Goal: Task Accomplishment & Management: Manage account settings

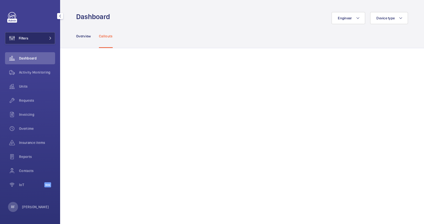
click at [23, 37] on span "Filters" at bounding box center [24, 38] width 10 height 5
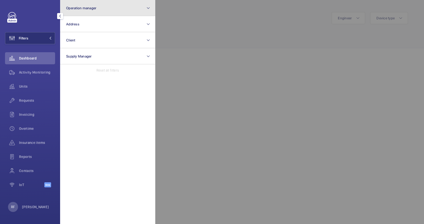
click at [109, 13] on button "Operation manager" at bounding box center [107, 8] width 95 height 16
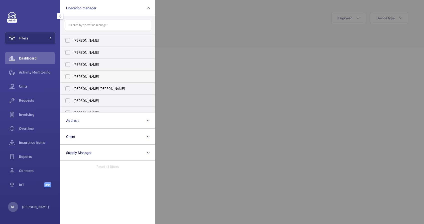
scroll to position [1, 0]
click at [89, 86] on span "[PERSON_NAME] [PERSON_NAME]" at bounding box center [108, 87] width 69 height 5
click at [73, 86] on input "[PERSON_NAME] [PERSON_NAME]" at bounding box center [68, 87] width 10 height 10
checkbox input "true"
click at [175, 54] on div at bounding box center [367, 112] width 424 height 224
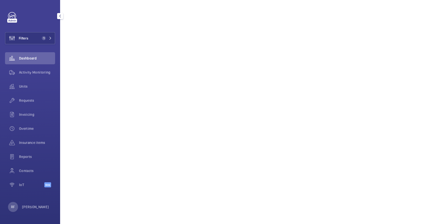
scroll to position [443, 0]
click at [29, 101] on span "Requests" at bounding box center [37, 100] width 36 height 5
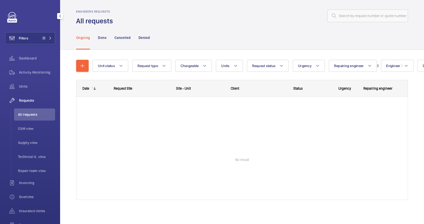
scroll to position [2, 0]
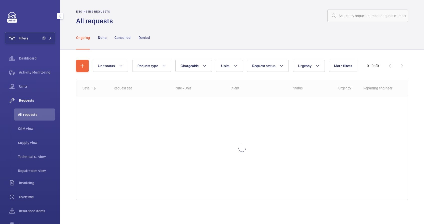
click at [32, 117] on li "All requests" at bounding box center [34, 114] width 41 height 12
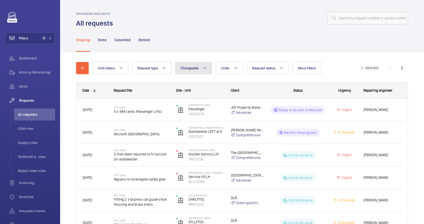
click at [190, 73] on button "Chargeable" at bounding box center [193, 68] width 37 height 12
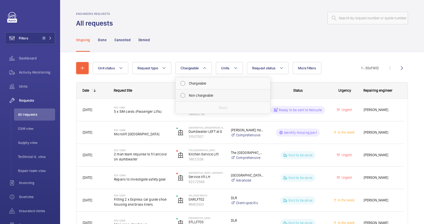
drag, startPoint x: 198, startPoint y: 95, endPoint x: 226, endPoint y: 90, distance: 28.7
click at [198, 95] on mat-radio-button "Non chargeable" at bounding box center [223, 95] width 90 height 10
radio input "true"
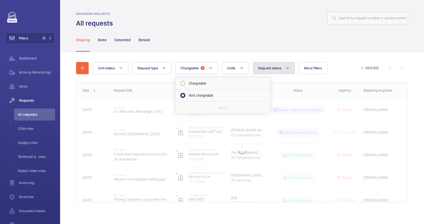
click at [277, 68] on span "Request status" at bounding box center [270, 68] width 24 height 4
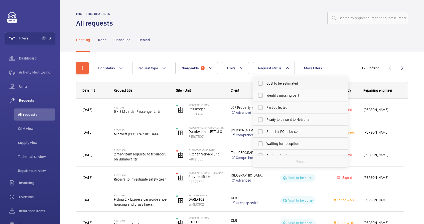
click at [279, 82] on span "Cost to be estimated" at bounding box center [301, 83] width 69 height 5
click at [266, 82] on input "Cost to be estimated" at bounding box center [261, 83] width 10 height 10
checkbox input "true"
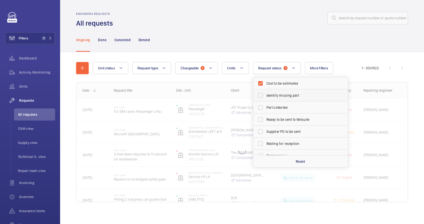
click at [279, 96] on span "Identify missing part" at bounding box center [301, 95] width 69 height 5
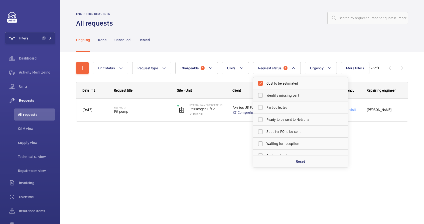
click at [293, 99] on label "Identify missing part" at bounding box center [296, 95] width 87 height 12
click at [266, 99] on input "Identify missing part" at bounding box center [261, 95] width 10 height 10
checkbox input "true"
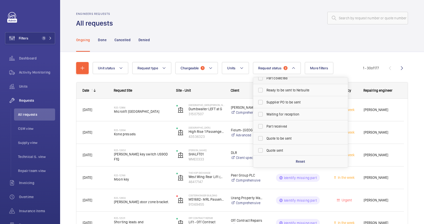
scroll to position [38, 0]
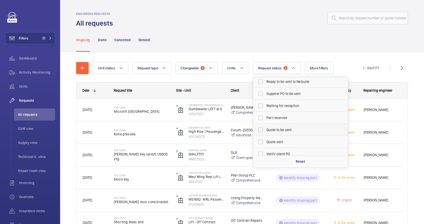
click at [281, 135] on label "Quote to be sent" at bounding box center [296, 130] width 87 height 12
click at [266, 135] on input "Quote to be sent" at bounding box center [261, 130] width 10 height 10
checkbox input "true"
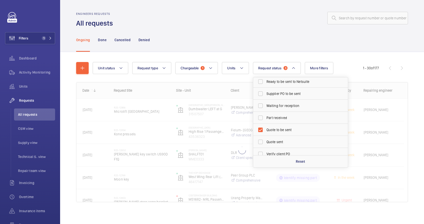
click at [263, 23] on div at bounding box center [262, 18] width 292 height 12
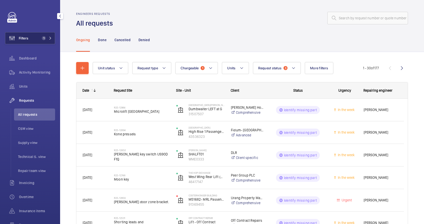
click at [42, 38] on span "1" at bounding box center [44, 38] width 4 height 4
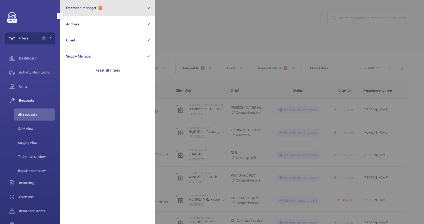
click at [120, 9] on button "Operation manager 1" at bounding box center [107, 8] width 95 height 16
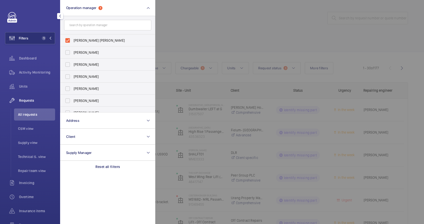
click at [211, 34] on div at bounding box center [367, 112] width 424 height 224
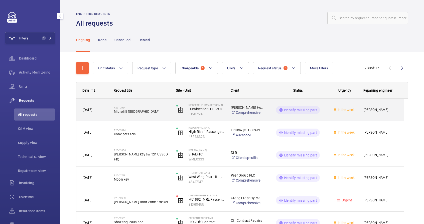
click at [265, 119] on div "Identify missing part" at bounding box center [295, 110] width 62 height 22
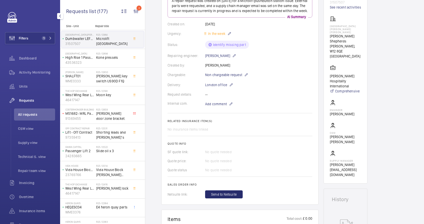
scroll to position [165, 0]
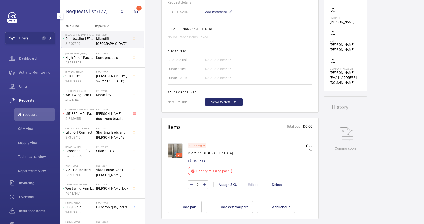
click at [175, 154] on img at bounding box center [175, 150] width 15 height 15
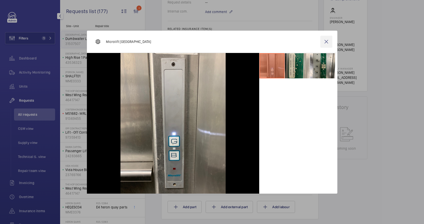
click at [326, 42] on wm-front-icon-button at bounding box center [327, 42] width 12 height 12
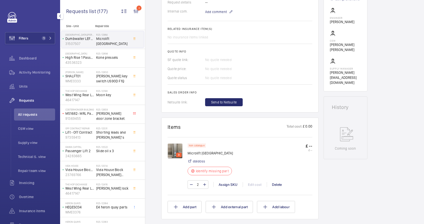
scroll to position [92, 0]
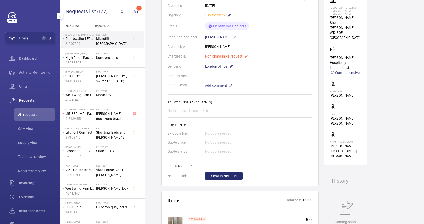
click at [243, 59] on p "Non chargeable request" at bounding box center [226, 56] width 43 height 6
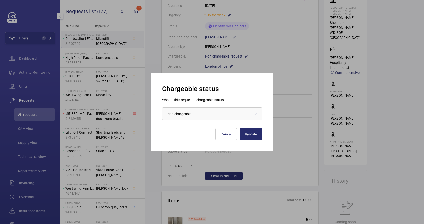
click at [219, 115] on div at bounding box center [212, 114] width 100 height 12
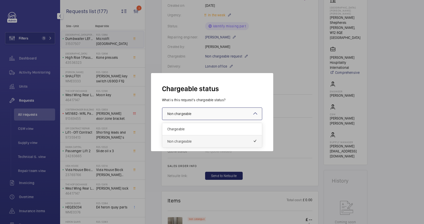
click at [196, 143] on span "Non chargeable" at bounding box center [210, 141] width 86 height 5
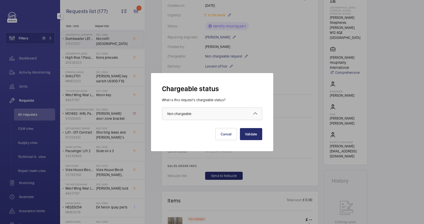
click at [291, 65] on div at bounding box center [212, 112] width 424 height 224
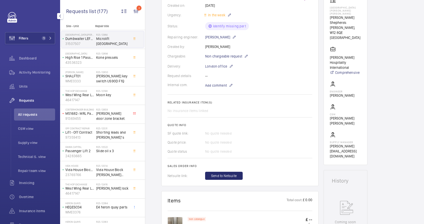
scroll to position [0, 0]
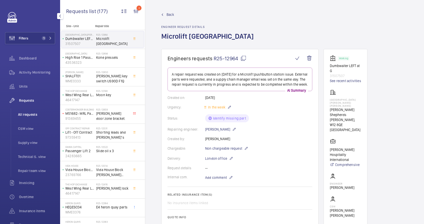
click at [22, 115] on span "All requests" at bounding box center [36, 114] width 37 height 5
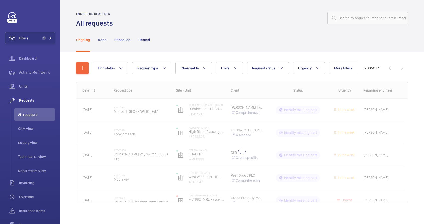
click at [197, 74] on wm-front-shared-table-view-engine "Unit status Request type Chargeable Units Request status Urgency More filters R…" at bounding box center [242, 138] width 332 height 152
click at [198, 70] on button "Chargeable" at bounding box center [193, 68] width 37 height 12
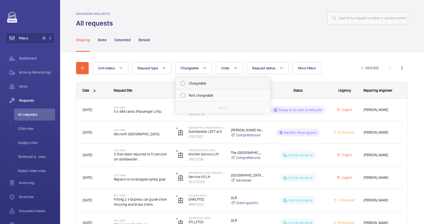
click at [197, 85] on mat-radio-button "Chargeable" at bounding box center [223, 83] width 90 height 10
radio input "true"
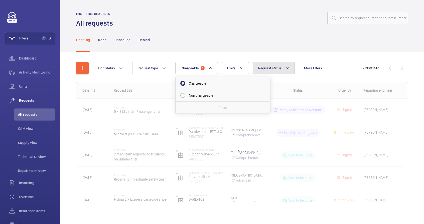
click at [272, 69] on span "Request status" at bounding box center [270, 68] width 24 height 4
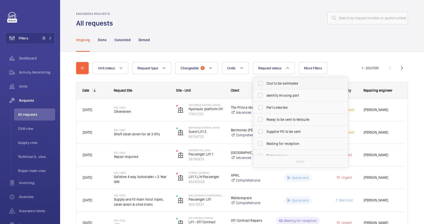
click at [274, 86] on label "Cost to be estimated" at bounding box center [296, 83] width 87 height 12
click at [266, 86] on input "Cost to be estimated" at bounding box center [261, 83] width 10 height 10
checkbox input "true"
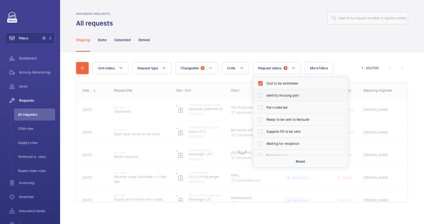
click at [275, 96] on span "Identify missing part" at bounding box center [301, 95] width 69 height 5
click at [266, 96] on input "Identify missing part" at bounding box center [261, 95] width 10 height 10
checkbox input "true"
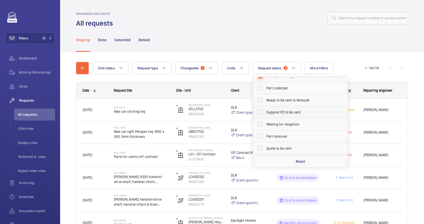
scroll to position [22, 0]
click at [278, 143] on label "Quote to be sent" at bounding box center [296, 146] width 87 height 12
click at [266, 143] on input "Quote to be sent" at bounding box center [261, 146] width 10 height 10
checkbox input "true"
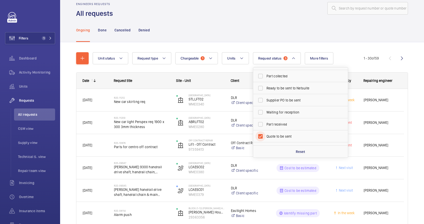
scroll to position [17, 0]
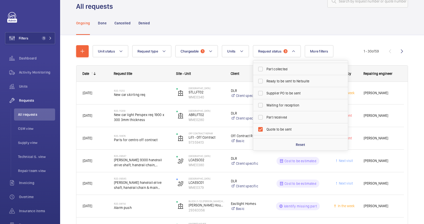
click at [251, 26] on div "Ongoing Done Cancelled Denied" at bounding box center [242, 23] width 332 height 24
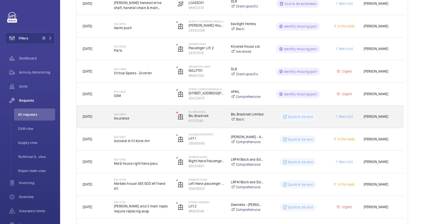
scroll to position [231, 0]
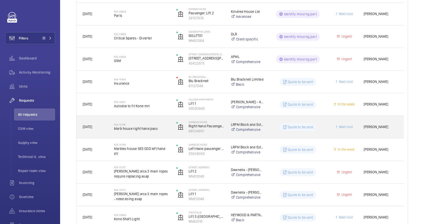
click at [168, 131] on div "R24-10790 Marb house right hand pass" at bounding box center [142, 127] width 56 height 15
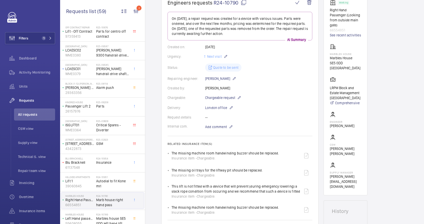
scroll to position [27, 0]
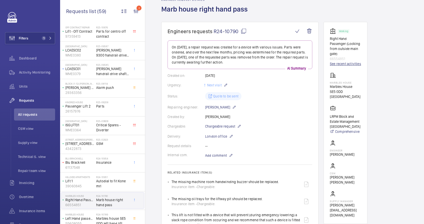
click at [338, 62] on link "See recent activities" at bounding box center [345, 63] width 31 height 5
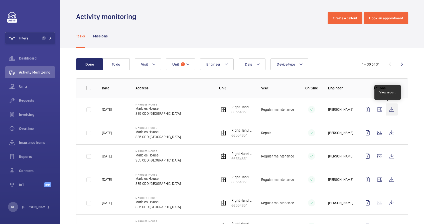
click at [389, 109] on wm-front-icon-button at bounding box center [392, 109] width 12 height 12
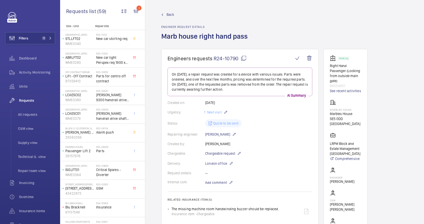
click at [338, 85] on p "66554851" at bounding box center [345, 85] width 31 height 5
copy p "66554851"
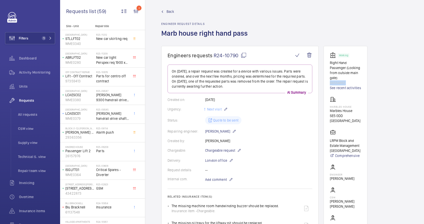
scroll to position [3, 0]
click at [27, 114] on span "All requests" at bounding box center [36, 114] width 37 height 5
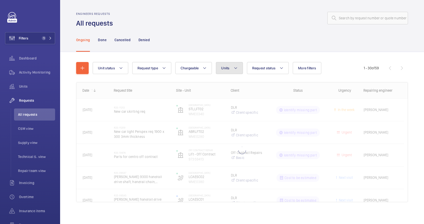
click at [229, 67] on span "Units" at bounding box center [225, 68] width 8 height 4
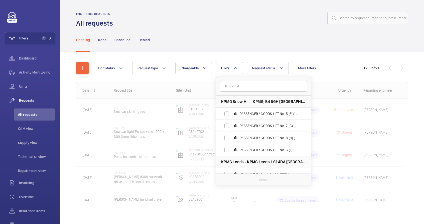
click at [231, 85] on input "text" at bounding box center [263, 86] width 87 height 11
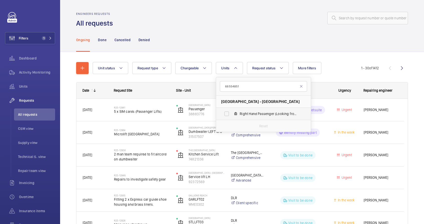
type input "66554851"
click at [245, 114] on span "Right Hand Passenger (Looking from outside main gate), 66554851" at bounding box center [269, 113] width 58 height 5
click at [232, 114] on input "Right Hand Passenger (Looking from outside main gate), 66554851" at bounding box center [227, 114] width 10 height 10
checkbox input "true"
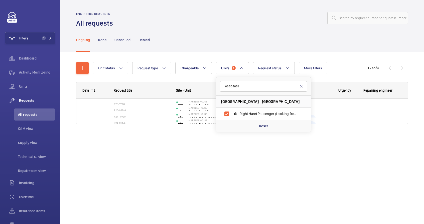
click at [254, 42] on div "Ongoing Done Cancelled Denied" at bounding box center [242, 40] width 332 height 24
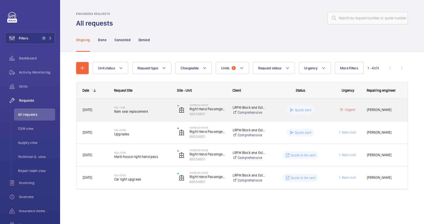
click at [267, 114] on div "Quote sent" at bounding box center [298, 110] width 63 height 18
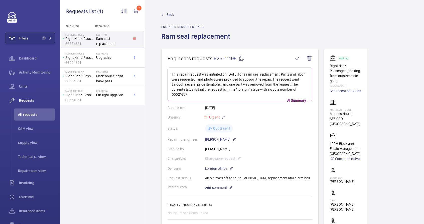
click at [239, 155] on div "Chargeable: Chargeable request" at bounding box center [240, 158] width 145 height 6
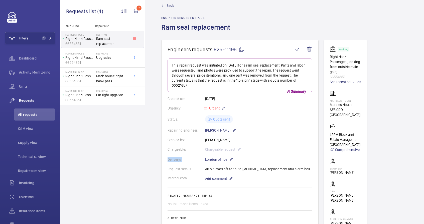
scroll to position [15, 0]
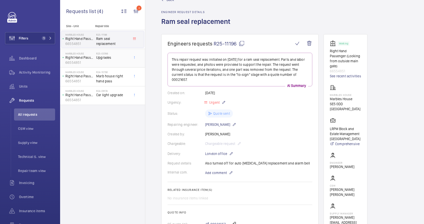
click at [106, 59] on span "Upgrades" at bounding box center [112, 57] width 33 height 5
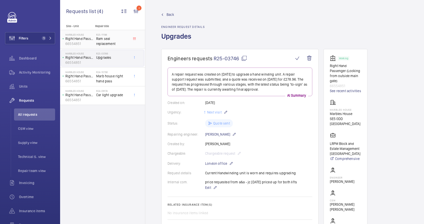
click at [104, 38] on span "Ram seal replacement" at bounding box center [112, 41] width 33 height 10
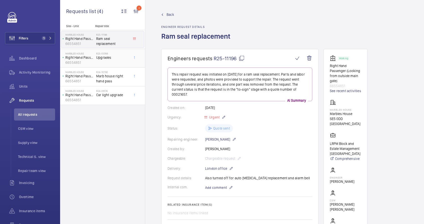
click at [113, 56] on span "Upgrades" at bounding box center [112, 57] width 33 height 5
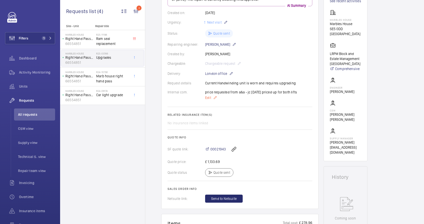
scroll to position [91, 0]
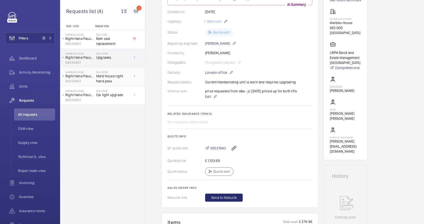
click at [119, 78] on span "Marb house right hand pass" at bounding box center [112, 78] width 33 height 10
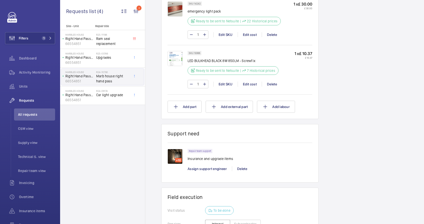
scroll to position [571, 0]
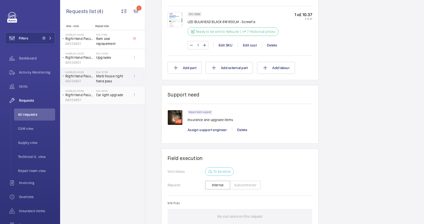
click at [117, 98] on div "R24-06174 Car light upgrade" at bounding box center [112, 96] width 33 height 15
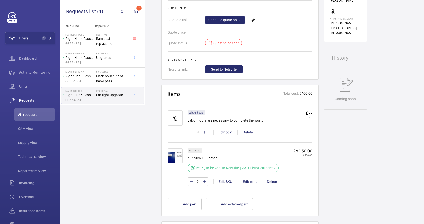
scroll to position [118, 0]
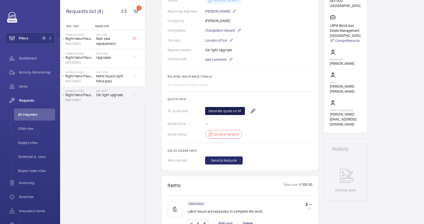
click at [227, 110] on link "Generate quote on SF" at bounding box center [225, 111] width 40 height 8
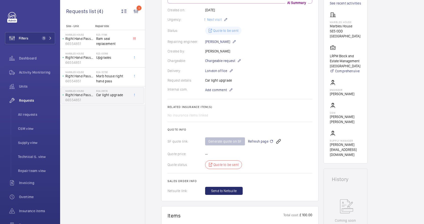
scroll to position [36, 0]
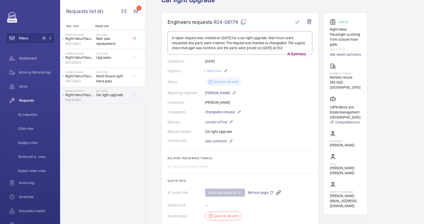
click at [242, 22] on mat-icon at bounding box center [244, 22] width 6 height 6
click at [108, 76] on span "Marb house right hand pass" at bounding box center [112, 78] width 33 height 10
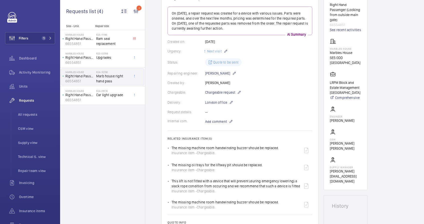
scroll to position [144, 0]
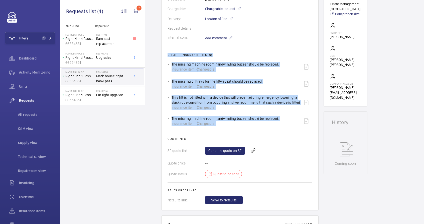
drag, startPoint x: 167, startPoint y: 55, endPoint x: 232, endPoint y: 132, distance: 100.5
click at [232, 132] on wm-front-card "Engineers requests R24-10790 On [DATE], a repair request was created for a devi…" at bounding box center [239, 57] width 157 height 306
copy wm-front-card-body "Related insurance item(s) The missing machine room handwinding buzzer should be…"
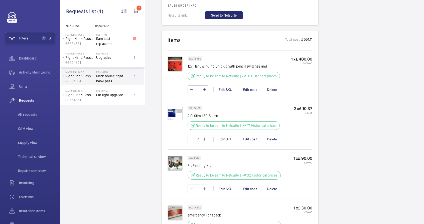
scroll to position [348, 0]
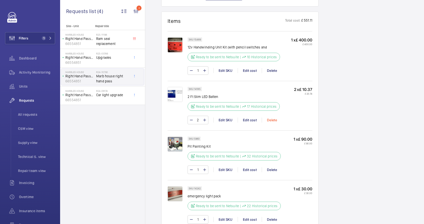
click at [271, 119] on div "Delete" at bounding box center [272, 119] width 20 height 5
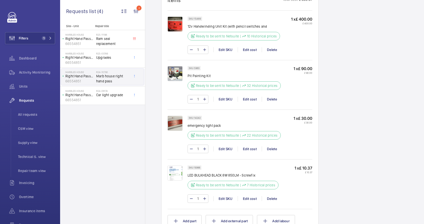
scroll to position [376, 0]
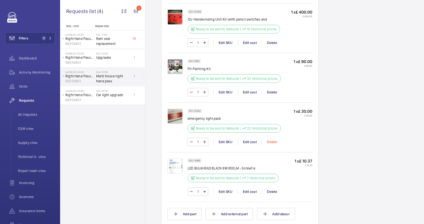
click at [273, 141] on div "Delete" at bounding box center [272, 141] width 20 height 5
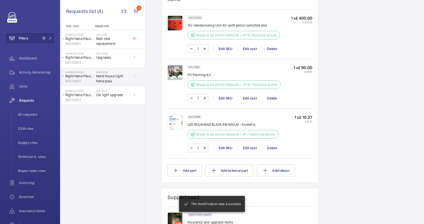
scroll to position [375, 0]
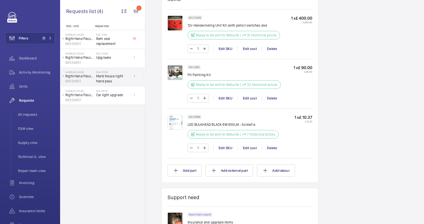
click at [179, 124] on img at bounding box center [175, 122] width 15 height 15
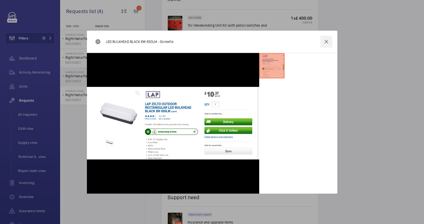
click at [326, 40] on wm-front-icon-button at bounding box center [327, 42] width 12 height 12
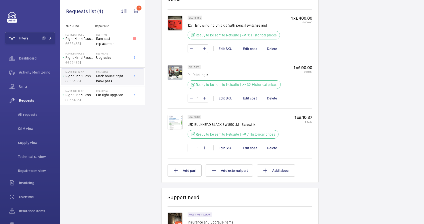
scroll to position [501, 0]
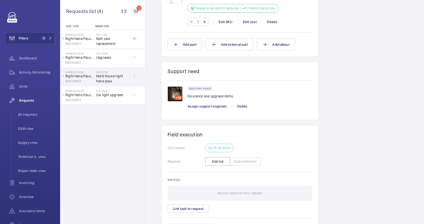
click at [177, 93] on img at bounding box center [175, 93] width 15 height 15
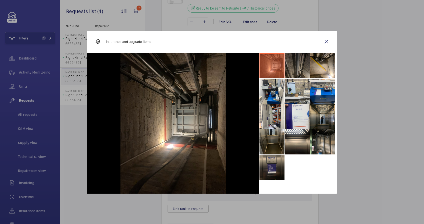
click at [296, 70] on li at bounding box center [297, 65] width 25 height 25
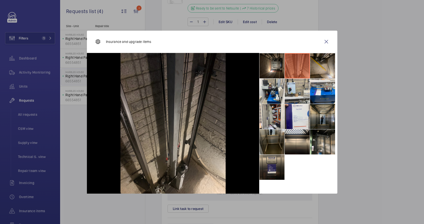
click at [320, 68] on li at bounding box center [322, 65] width 25 height 25
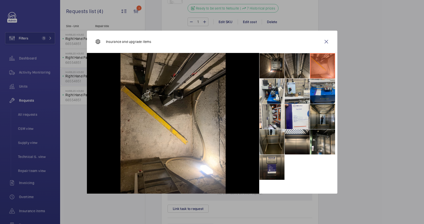
click at [319, 95] on li at bounding box center [322, 90] width 25 height 25
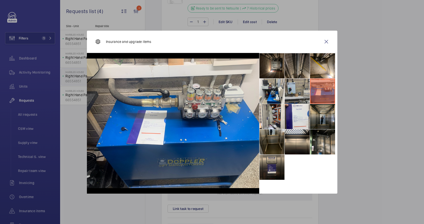
click at [299, 94] on li at bounding box center [297, 90] width 25 height 25
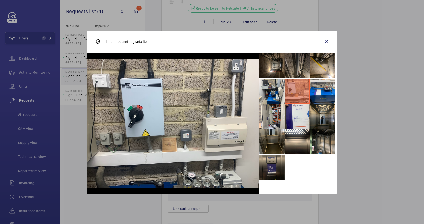
click at [289, 94] on li at bounding box center [297, 90] width 25 height 25
click at [279, 95] on li at bounding box center [272, 90] width 25 height 25
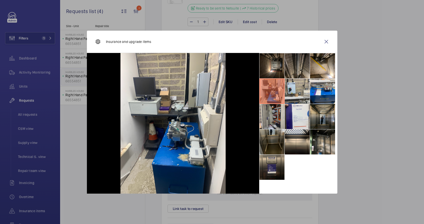
click at [275, 117] on li at bounding box center [272, 116] width 25 height 25
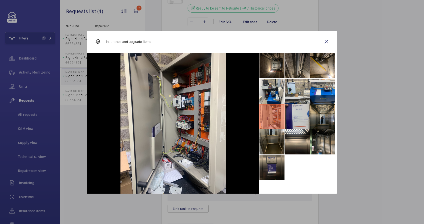
click at [287, 115] on li at bounding box center [297, 116] width 25 height 25
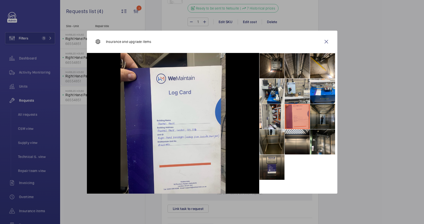
click at [324, 114] on li at bounding box center [322, 116] width 25 height 25
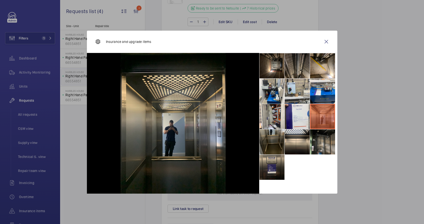
click at [327, 144] on li at bounding box center [322, 141] width 25 height 25
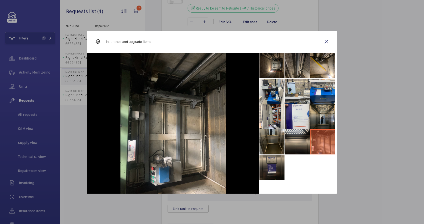
click at [301, 144] on li at bounding box center [297, 141] width 25 height 25
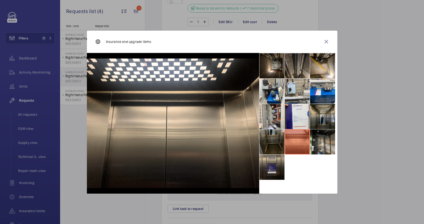
click at [277, 142] on li at bounding box center [272, 141] width 25 height 25
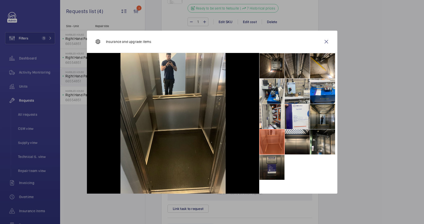
click at [274, 164] on li at bounding box center [272, 166] width 25 height 25
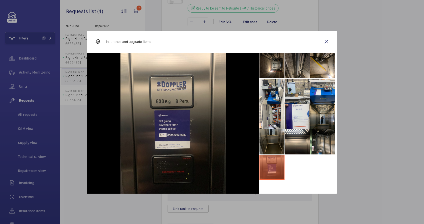
click at [277, 139] on li at bounding box center [272, 141] width 25 height 25
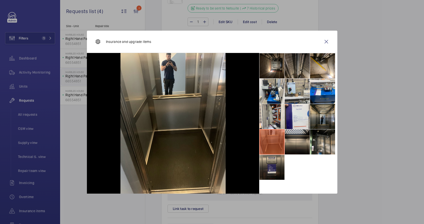
click at [288, 139] on li at bounding box center [297, 141] width 25 height 25
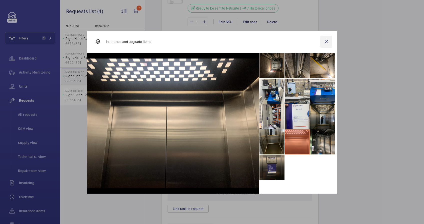
click at [329, 41] on wm-front-icon-button at bounding box center [327, 42] width 12 height 12
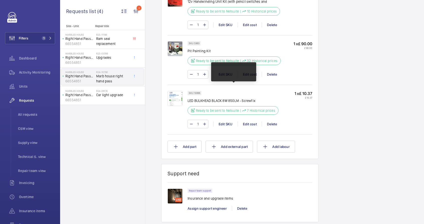
scroll to position [177, 0]
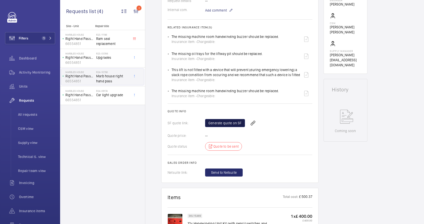
click at [236, 123] on link "Generate quote on SF" at bounding box center [225, 123] width 40 height 8
click at [236, 122] on div "Generate quote on SF" at bounding box center [258, 123] width 107 height 12
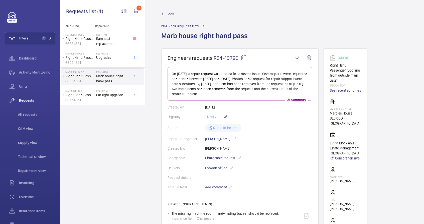
scroll to position [0, 0]
click at [241, 56] on mat-icon at bounding box center [244, 58] width 6 height 6
copy link "n"
type textarea "R24-10790"
click at [111, 60] on div "R25-03746 Upgrades" at bounding box center [112, 59] width 33 height 15
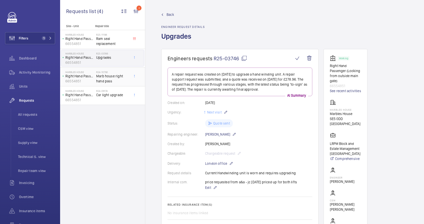
click at [110, 81] on span "Marb house right hand pass" at bounding box center [112, 78] width 33 height 10
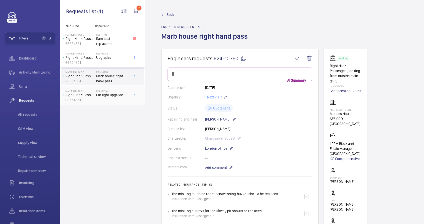
click at [113, 93] on span "Car light upgrade" at bounding box center [112, 94] width 33 height 5
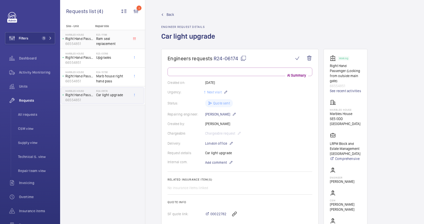
click at [98, 44] on span "Ram seal replacement" at bounding box center [112, 41] width 33 height 10
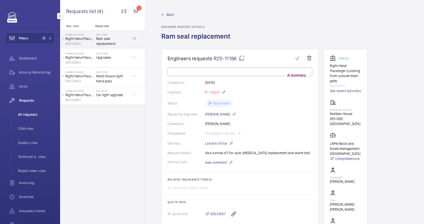
click at [31, 117] on li "All requests" at bounding box center [34, 114] width 41 height 12
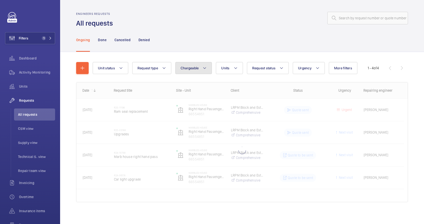
click at [186, 71] on button "Chargeable" at bounding box center [193, 68] width 37 height 12
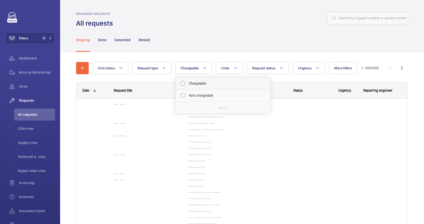
click at [192, 82] on mat-radio-button "Chargeable" at bounding box center [223, 83] width 90 height 10
radio input "true"
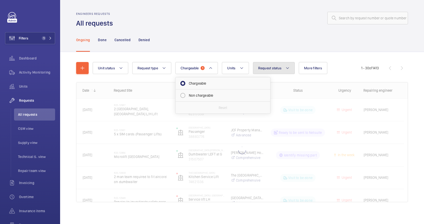
click at [278, 67] on span "Request status" at bounding box center [270, 68] width 24 height 4
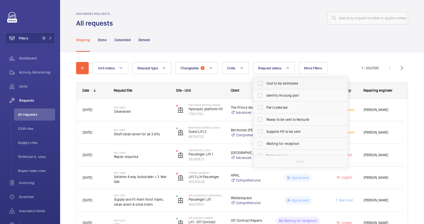
click at [279, 82] on span "Cost to be estimated" at bounding box center [301, 83] width 69 height 5
click at [266, 82] on input "Cost to be estimated" at bounding box center [261, 83] width 10 height 10
checkbox input "true"
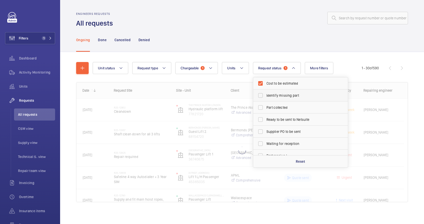
click at [281, 98] on label "Identify missing part" at bounding box center [296, 95] width 87 height 12
click at [266, 98] on input "Identify missing part" at bounding box center [261, 95] width 10 height 10
checkbox input "true"
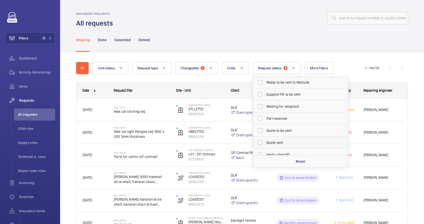
scroll to position [37, 0]
click at [290, 132] on span "Quote to be sent" at bounding box center [301, 130] width 69 height 5
click at [266, 132] on input "Quote to be sent" at bounding box center [261, 130] width 10 height 10
checkbox input "true"
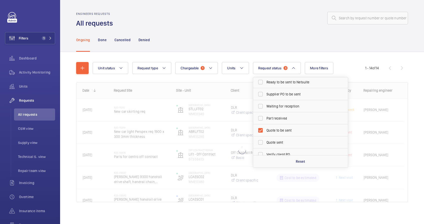
click at [228, 39] on div "Ongoing Done Cancelled Denied" at bounding box center [242, 40] width 332 height 24
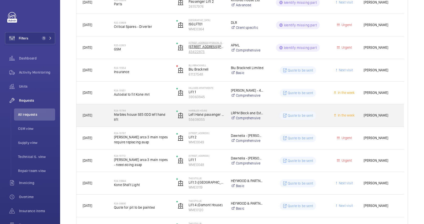
scroll to position [191, 0]
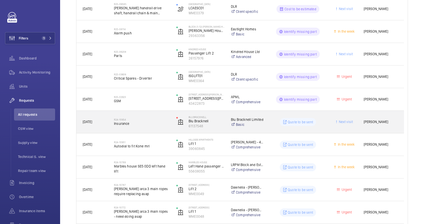
click at [157, 125] on span "Insurance" at bounding box center [142, 123] width 56 height 5
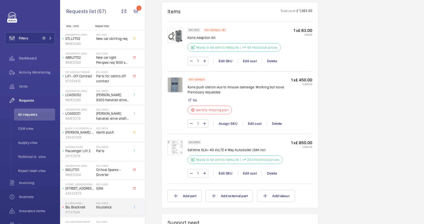
scroll to position [392, 0]
click at [178, 33] on img at bounding box center [175, 36] width 15 height 15
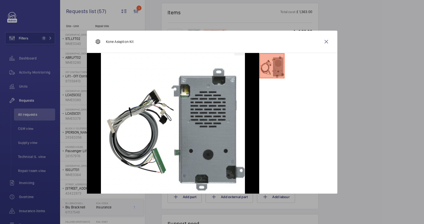
click at [279, 67] on li at bounding box center [272, 65] width 25 height 25
click at [326, 44] on wm-front-icon-button at bounding box center [327, 42] width 12 height 12
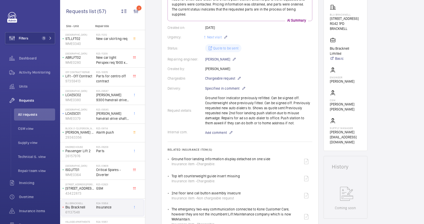
scroll to position [218, 0]
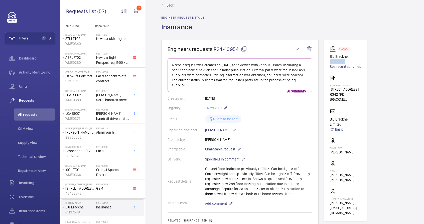
click at [337, 61] on p "61137548" at bounding box center [345, 61] width 31 height 5
copy p "61137548"
click at [27, 116] on span "All requests" at bounding box center [36, 114] width 37 height 5
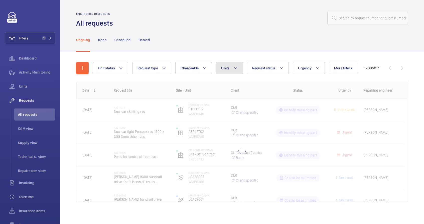
click at [235, 68] on mat-icon at bounding box center [236, 68] width 4 height 6
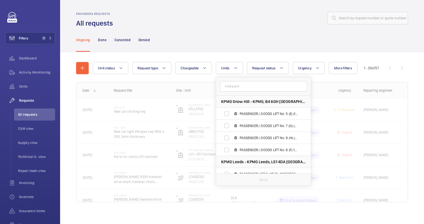
click at [229, 86] on input "text" at bounding box center [263, 86] width 87 height 11
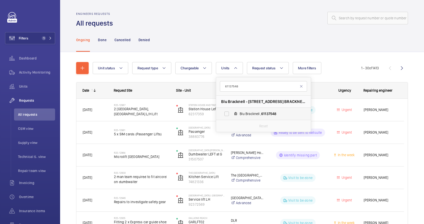
type input "61137548"
click at [238, 112] on label "Blu Bracknell , 61137548" at bounding box center [259, 114] width 87 height 12
click at [232, 112] on input "Blu Bracknell , 61137548" at bounding box center [227, 114] width 10 height 10
checkbox input "true"
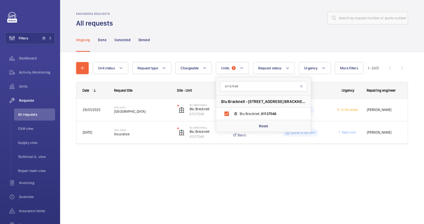
click at [257, 160] on div "Unit status Request type Chargeable Units 1 61137548 Blu Bracknell - [STREET_AD…" at bounding box center [242, 110] width 364 height 116
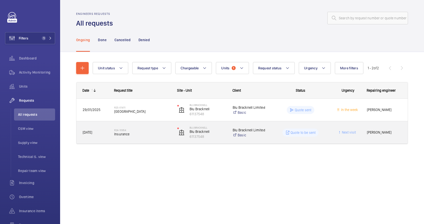
click at [274, 132] on wm-front-pills-cell "Quote to be sent" at bounding box center [301, 132] width 57 height 8
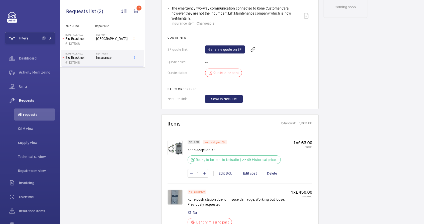
scroll to position [415, 0]
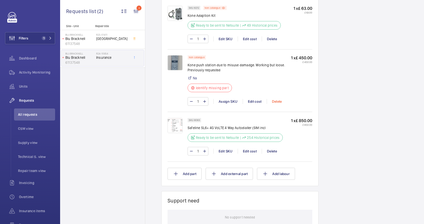
click at [281, 99] on div "Delete" at bounding box center [277, 101] width 20 height 5
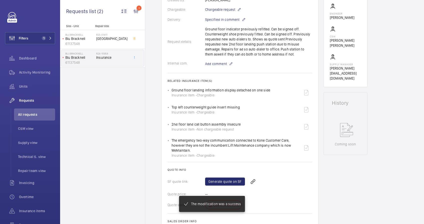
scroll to position [159, 0]
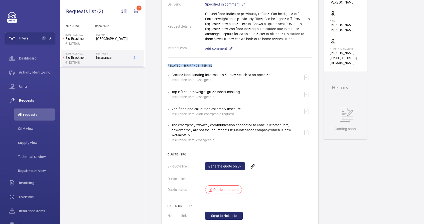
drag, startPoint x: 167, startPoint y: 65, endPoint x: 218, endPoint y: 143, distance: 93.4
click at [218, 143] on wm-front-card "Engineers requests R24-10954 A repair request was created on [DATE] to address …" at bounding box center [239, 58] width 157 height 336
copy h2 "Related insurance item(s)"
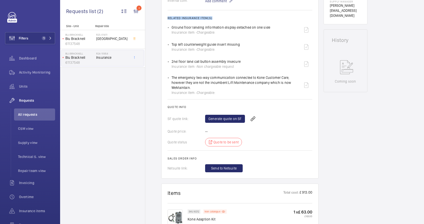
scroll to position [175, 0]
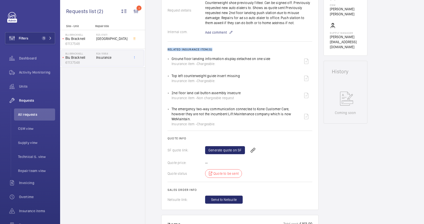
copy h2 "Related insurance item(s)"
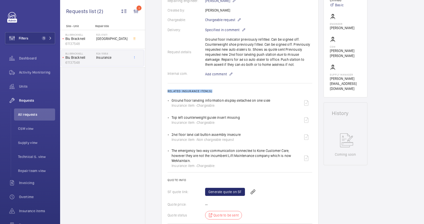
scroll to position [129, 0]
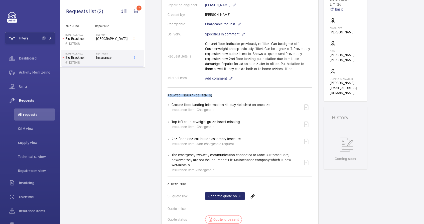
drag, startPoint x: 205, startPoint y: 44, endPoint x: 291, endPoint y: 70, distance: 89.7
click at [291, 70] on div "Request details Ground floor indicator previously refitted. Can be signed off. …" at bounding box center [240, 56] width 145 height 30
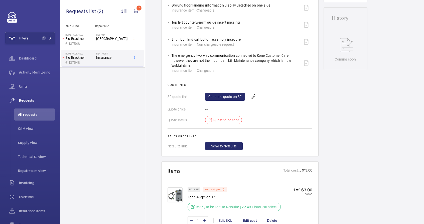
scroll to position [229, 0]
click at [223, 93] on link "Generate quote on SF" at bounding box center [225, 96] width 40 height 8
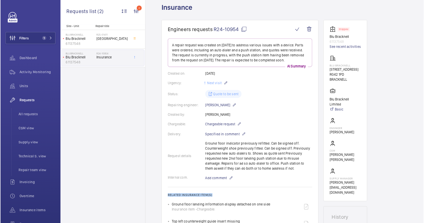
scroll to position [18, 0]
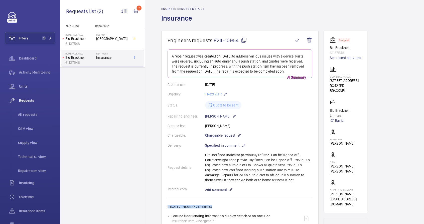
click at [243, 40] on mat-icon at bounding box center [244, 40] width 6 height 6
copy p "Ground floor indicator previously refitted. Can be signed off. Counterweight sh…"
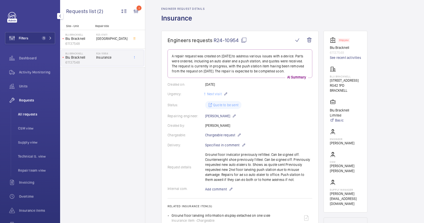
click at [30, 116] on span "All requests" at bounding box center [36, 114] width 37 height 5
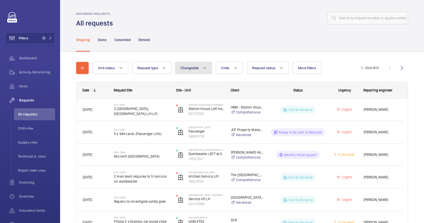
click at [196, 71] on button "Chargeable" at bounding box center [193, 68] width 37 height 12
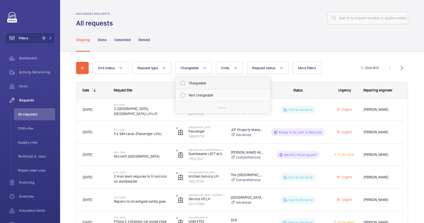
click at [203, 83] on mat-radio-button "Chargeable" at bounding box center [223, 83] width 90 height 10
radio input "true"
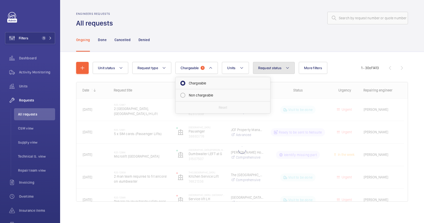
click at [277, 71] on button "Request status" at bounding box center [274, 68] width 42 height 12
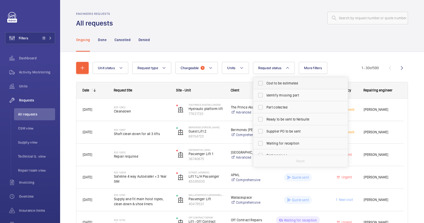
click at [279, 84] on span "Cost to be estimated" at bounding box center [301, 83] width 69 height 5
click at [266, 84] on input "Cost to be estimated" at bounding box center [261, 83] width 10 height 10
checkbox input "true"
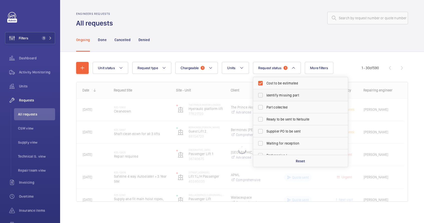
click at [279, 97] on span "Identify missing part" at bounding box center [301, 95] width 69 height 5
click at [266, 97] on input "Identify missing part" at bounding box center [261, 95] width 10 height 10
checkbox input "true"
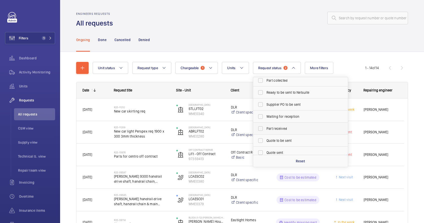
scroll to position [29, 0]
click at [283, 138] on span "Quote to be sent" at bounding box center [301, 138] width 69 height 5
click at [266, 138] on input "Quote to be sent" at bounding box center [261, 138] width 10 height 10
checkbox input "true"
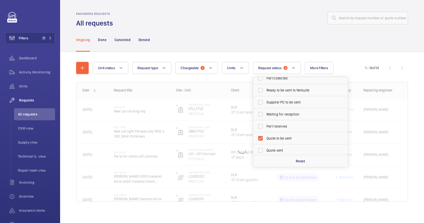
click at [242, 32] on div "Ongoing Done Cancelled Denied" at bounding box center [242, 40] width 332 height 24
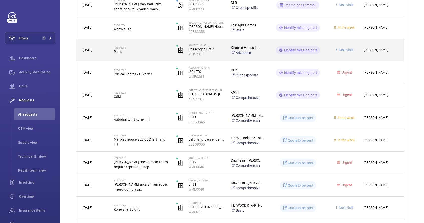
scroll to position [196, 0]
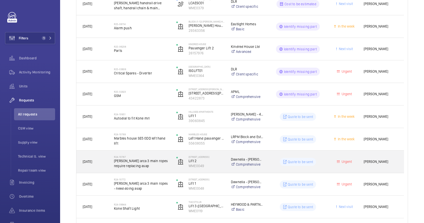
click at [270, 167] on div "Quote to be sent" at bounding box center [295, 162] width 62 height 18
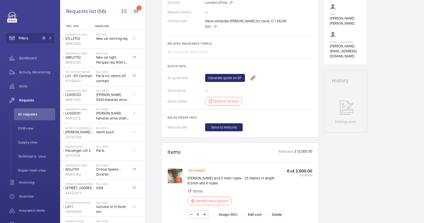
scroll to position [176, 0]
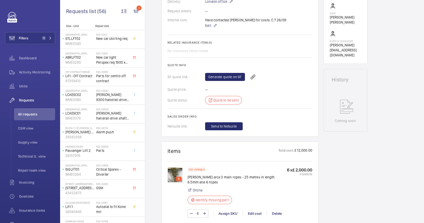
click at [178, 167] on img at bounding box center [175, 174] width 15 height 15
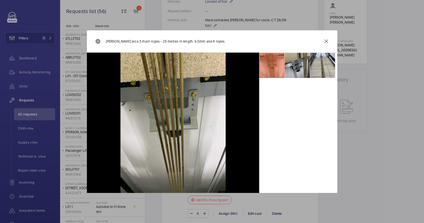
click at [297, 66] on li at bounding box center [297, 65] width 25 height 25
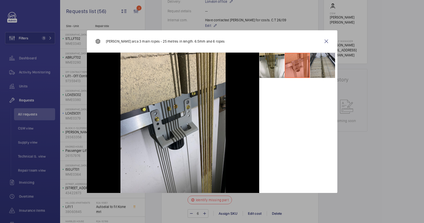
click at [319, 66] on li at bounding box center [322, 65] width 25 height 25
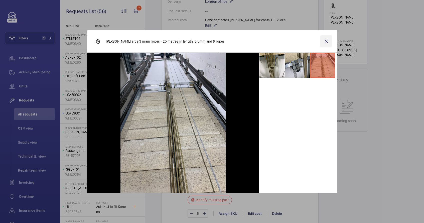
click at [328, 40] on wm-front-icon-button at bounding box center [327, 41] width 12 height 12
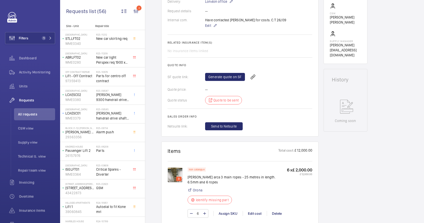
click at [175, 167] on img at bounding box center [175, 174] width 15 height 15
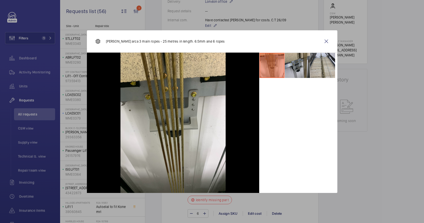
click at [297, 65] on li at bounding box center [297, 65] width 25 height 25
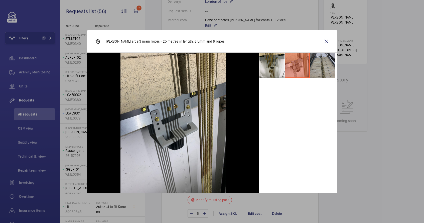
click at [321, 67] on li at bounding box center [322, 65] width 25 height 25
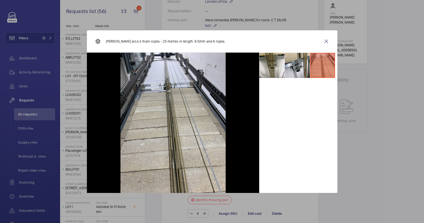
drag, startPoint x: 329, startPoint y: 42, endPoint x: 242, endPoint y: 158, distance: 145.3
click at [329, 42] on wm-front-icon-button at bounding box center [327, 41] width 12 height 12
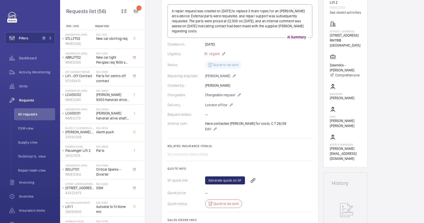
scroll to position [159, 0]
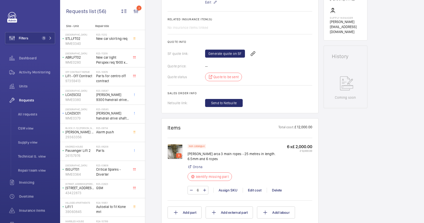
click at [200, 186] on input "6" at bounding box center [198, 190] width 9 height 8
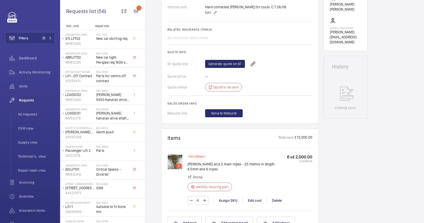
scroll to position [165, 0]
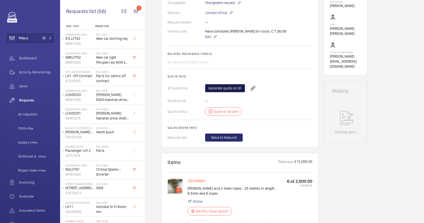
click at [216, 84] on link "Generate quote on SF" at bounding box center [225, 88] width 40 height 8
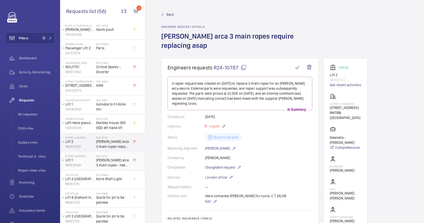
scroll to position [107, 0]
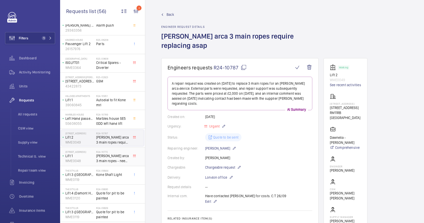
click at [117, 160] on span "[PERSON_NAME] arca 3 main ropes - need doing asap" at bounding box center [112, 158] width 33 height 10
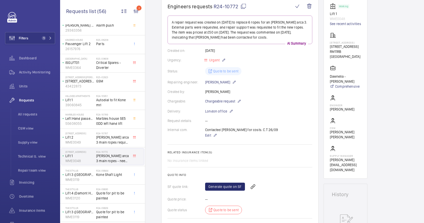
scroll to position [62, 0]
click at [97, 141] on span "[PERSON_NAME] arca 3 main ropes require replacing asap" at bounding box center [112, 140] width 33 height 10
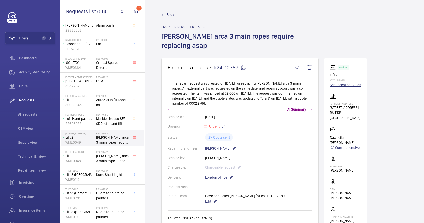
click at [345, 82] on link "See recent activities" at bounding box center [345, 84] width 31 height 5
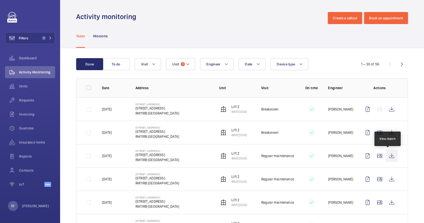
click at [388, 158] on wm-front-icon-button at bounding box center [392, 156] width 12 height 12
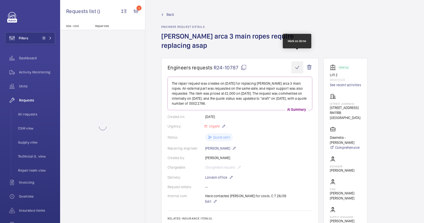
click at [293, 61] on wm-front-icon-button at bounding box center [298, 67] width 12 height 12
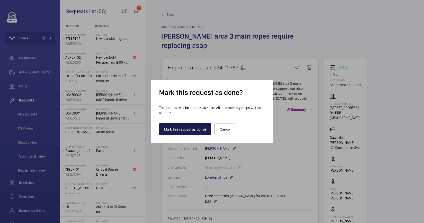
click at [196, 130] on button "Mark this request as done?" at bounding box center [185, 129] width 53 height 12
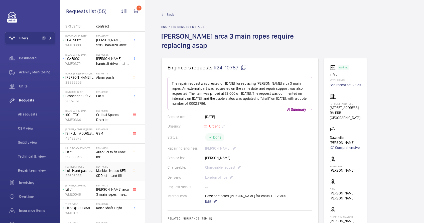
scroll to position [57, 0]
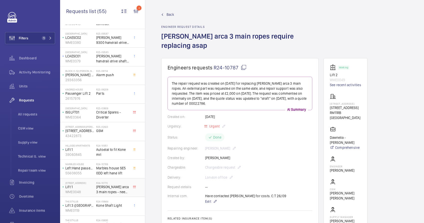
click at [111, 188] on span "[PERSON_NAME] arca 3 main ropes - need doing asap" at bounding box center [112, 190] width 33 height 10
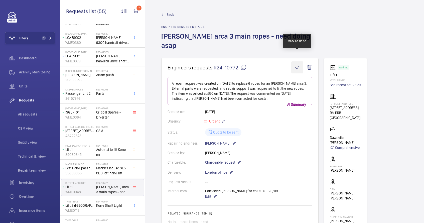
click at [296, 61] on wm-front-icon-button at bounding box center [298, 67] width 12 height 12
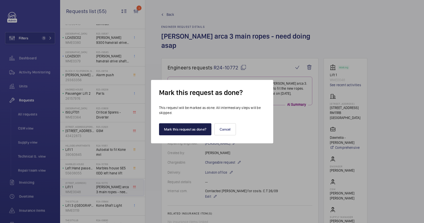
click at [191, 132] on button "Mark this request as done?" at bounding box center [185, 129] width 53 height 12
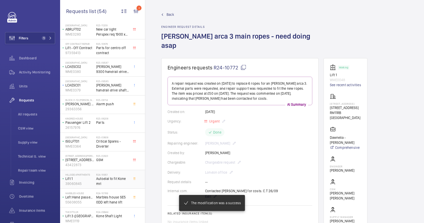
scroll to position [29, 0]
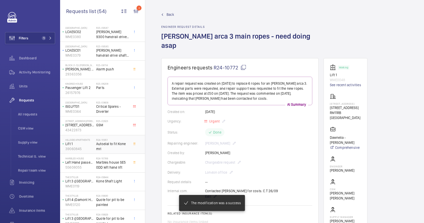
scroll to position [68, 0]
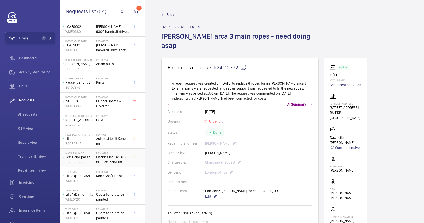
click at [107, 162] on span "Marbles house SE5 0DD left hand lift" at bounding box center [112, 160] width 33 height 10
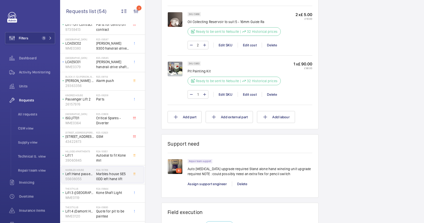
scroll to position [601, 0]
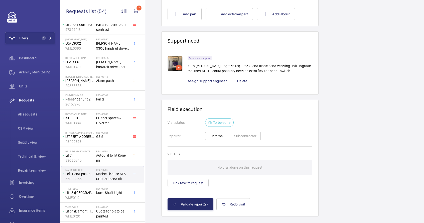
click at [178, 56] on img at bounding box center [175, 63] width 15 height 15
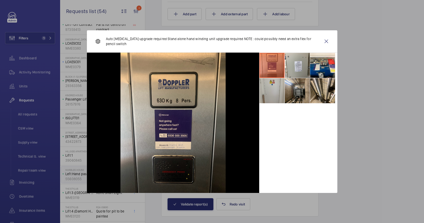
click at [304, 94] on li at bounding box center [297, 90] width 25 height 25
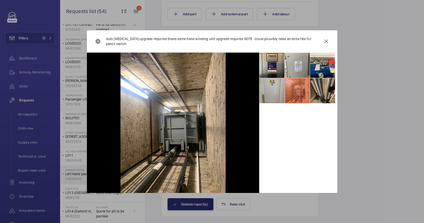
click at [316, 94] on li at bounding box center [322, 90] width 25 height 25
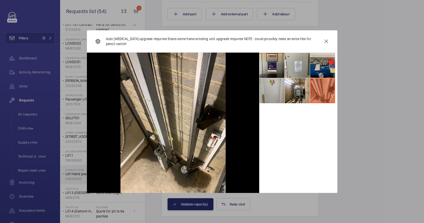
click at [320, 71] on li at bounding box center [322, 65] width 25 height 25
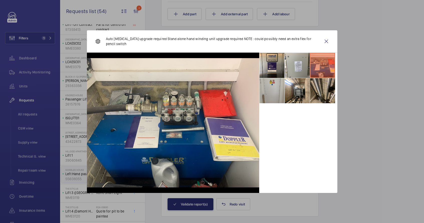
click at [320, 98] on li at bounding box center [322, 90] width 25 height 25
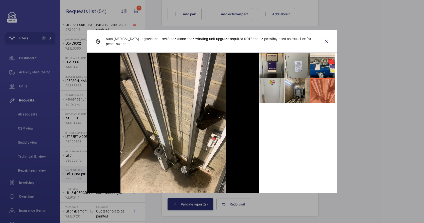
click at [298, 95] on li at bounding box center [297, 90] width 25 height 25
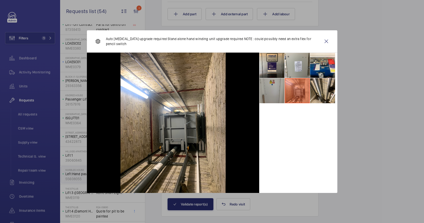
click at [270, 98] on li at bounding box center [272, 90] width 25 height 25
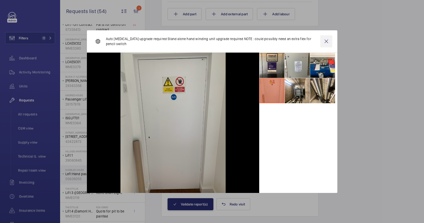
click at [329, 40] on wm-front-icon-button at bounding box center [327, 41] width 12 height 12
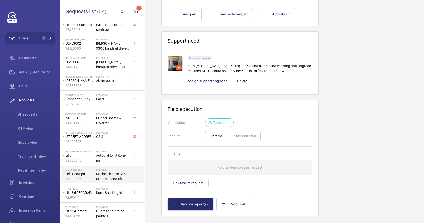
scroll to position [475, 0]
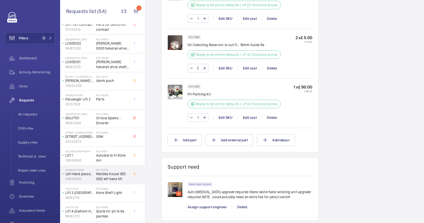
click at [195, 190] on p "Auto Dilor upgrade required Stand alone hand winding unit upgrade required NOTE…" at bounding box center [250, 195] width 125 height 10
click at [186, 186] on div "6" at bounding box center [178, 195] width 20 height 27
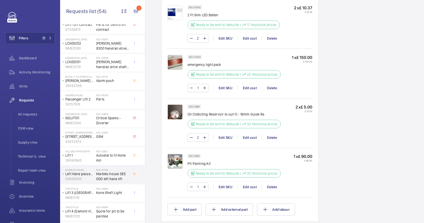
scroll to position [483, 0]
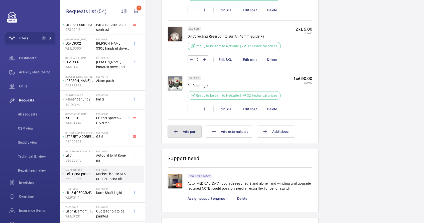
click at [192, 127] on button "Add part" at bounding box center [185, 132] width 34 height 12
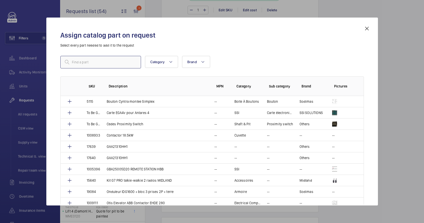
click at [111, 68] on input "text" at bounding box center [100, 62] width 81 height 13
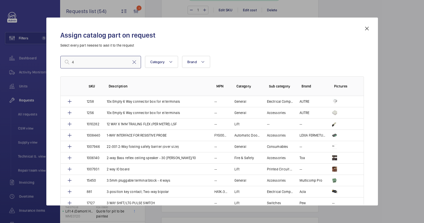
type input "4"
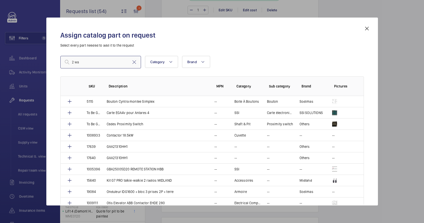
type input "2 way"
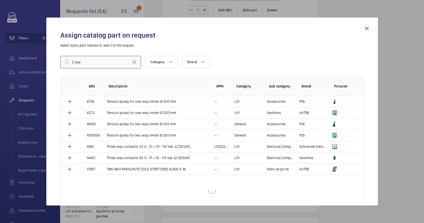
scroll to position [421, 0]
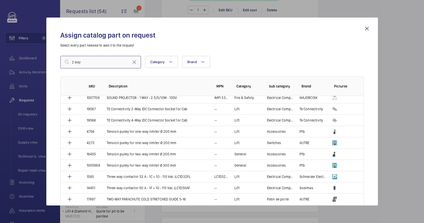
click at [73, 61] on input "2 way" at bounding box center [100, 62] width 81 height 13
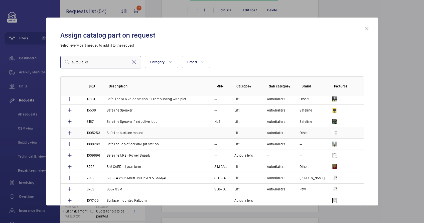
scroll to position [479, 0]
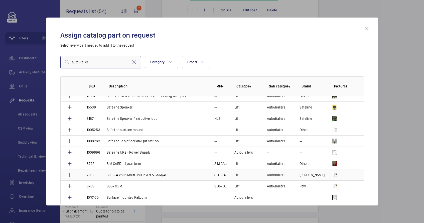
type input "autodialler"
click at [178, 176] on td "SL6 + 4 Volte Main unit PSTN & GSM/4G" at bounding box center [155, 174] width 108 height 11
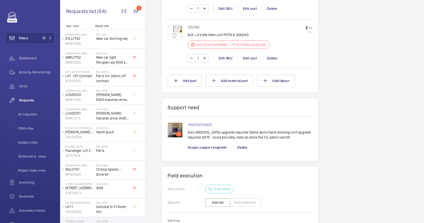
scroll to position [188, 0]
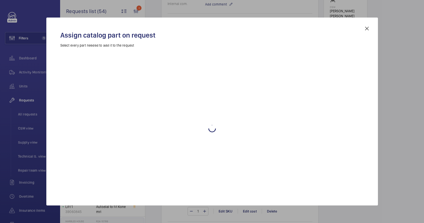
scroll to position [524, 0]
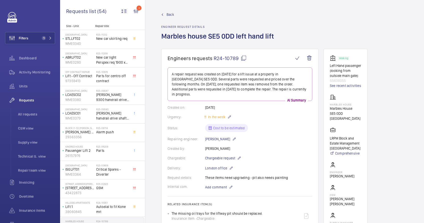
scroll to position [286, 0]
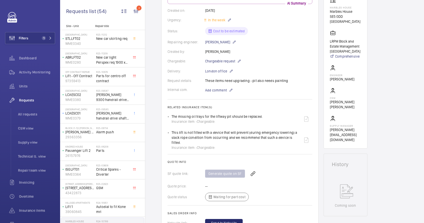
click at [225, 168] on div "Generate quote on SF" at bounding box center [258, 174] width 107 height 12
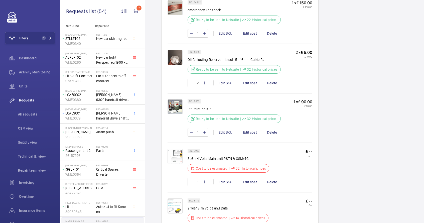
scroll to position [515, 0]
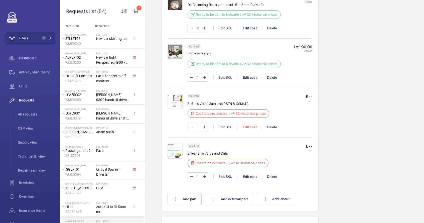
click at [248, 125] on div "Edit cost" at bounding box center [250, 127] width 24 height 5
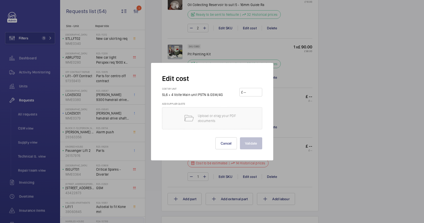
click at [248, 93] on input "number" at bounding box center [252, 92] width 18 height 8
type input "1250"
click at [251, 140] on button "Validate" at bounding box center [251, 143] width 22 height 12
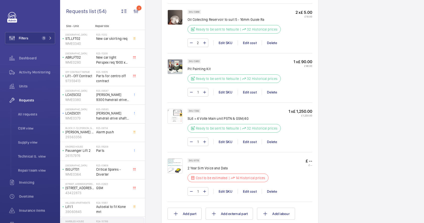
scroll to position [544, 0]
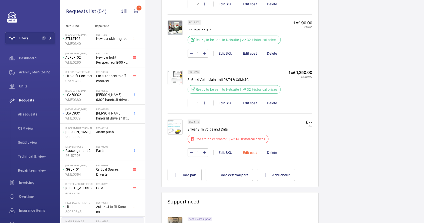
click at [251, 150] on div "Edit cost" at bounding box center [250, 152] width 24 height 5
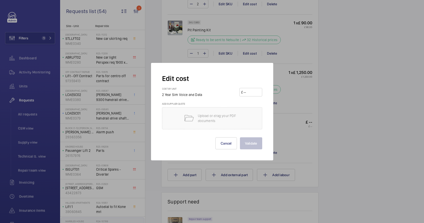
click at [250, 96] on wm-front-input-price "£" at bounding box center [251, 92] width 23 height 9
click at [249, 93] on input "number" at bounding box center [252, 92] width 18 height 8
type input "240"
click at [254, 141] on button "Validate" at bounding box center [251, 143] width 22 height 12
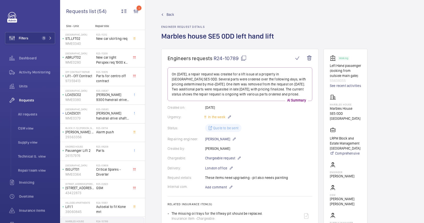
scroll to position [155, 0]
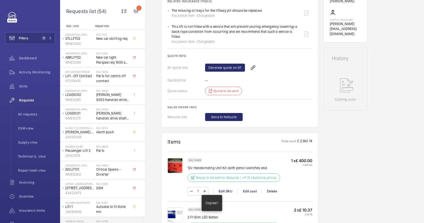
scroll to position [204, 0]
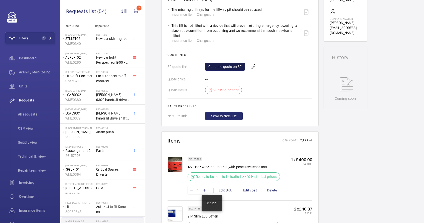
click at [223, 68] on link "Generate quote on SF" at bounding box center [225, 67] width 40 height 8
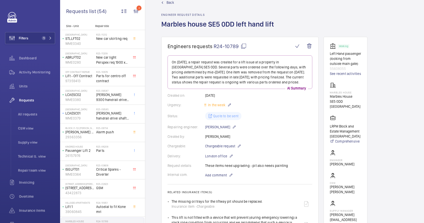
scroll to position [0, 0]
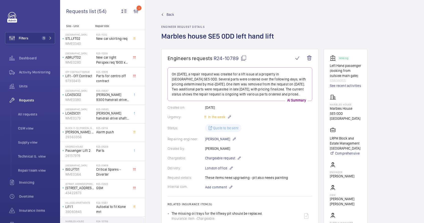
click at [245, 59] on mat-icon at bounding box center [244, 58] width 6 height 6
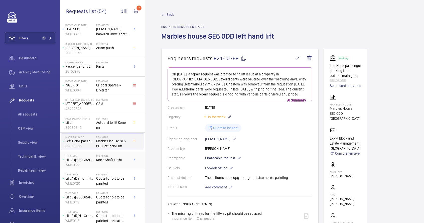
scroll to position [85, 0]
click at [108, 162] on div "R24-09944 Kone Shaft Light" at bounding box center [112, 160] width 33 height 15
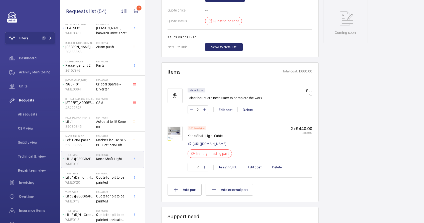
scroll to position [243, 0]
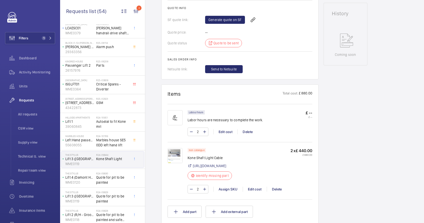
click at [172, 155] on img at bounding box center [175, 155] width 15 height 15
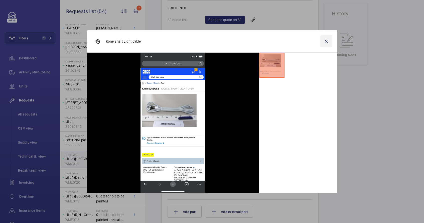
click at [328, 44] on wm-front-icon-button at bounding box center [327, 41] width 12 height 12
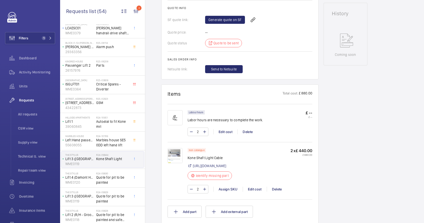
drag, startPoint x: 244, startPoint y: 11, endPoint x: 340, endPoint y: 4, distance: 96.3
click at [252, 111] on div at bounding box center [212, 113] width 100 height 12
click at [240, 114] on div at bounding box center [212, 113] width 100 height 12
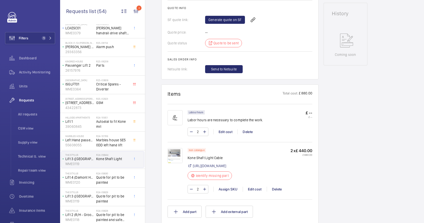
scroll to position [0, 0]
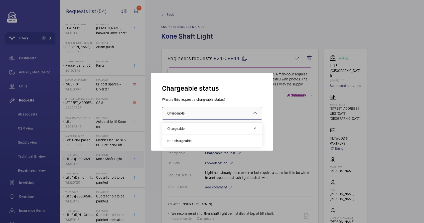
click at [222, 114] on div at bounding box center [212, 113] width 100 height 12
click at [207, 138] on span "Non chargeable" at bounding box center [212, 140] width 90 height 5
click at [256, 135] on button "Validate" at bounding box center [251, 134] width 22 height 12
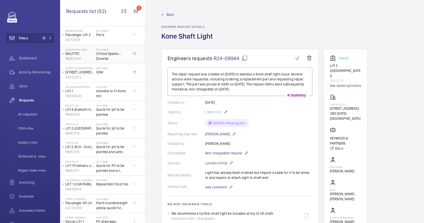
scroll to position [117, 0]
click at [117, 114] on span "Quote for pit to be painted" at bounding box center [112, 111] width 33 height 10
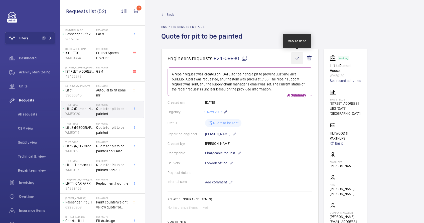
click at [295, 59] on wm-front-icon-button at bounding box center [298, 58] width 12 height 12
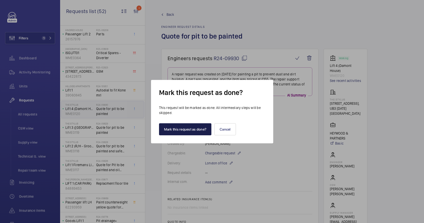
click at [176, 130] on button "Mark this request as done?" at bounding box center [185, 129] width 53 height 12
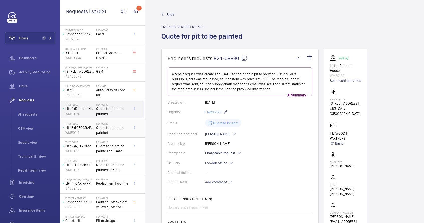
click at [116, 130] on span "Quote for pit to be painted" at bounding box center [112, 130] width 33 height 10
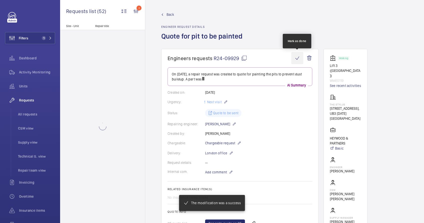
click at [297, 59] on wm-front-icon-button at bounding box center [298, 58] width 12 height 12
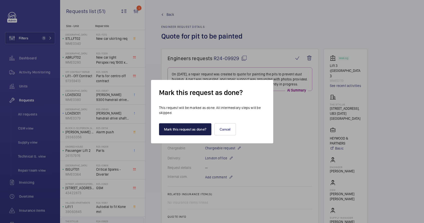
click at [197, 127] on button "Mark this request as done?" at bounding box center [185, 129] width 53 height 12
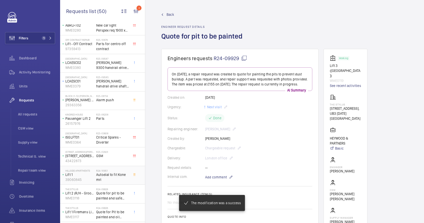
scroll to position [78, 0]
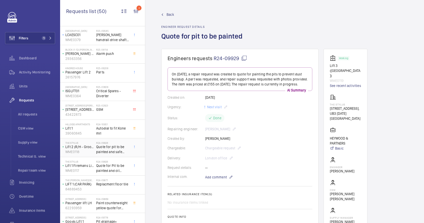
click at [104, 148] on span "Quote for pit to be painted and safe refuge sign" at bounding box center [112, 149] width 33 height 10
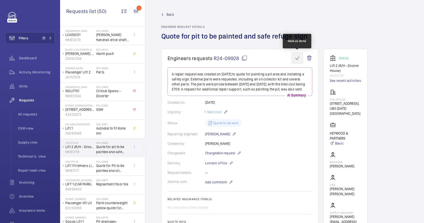
click at [296, 59] on wm-front-icon-button at bounding box center [298, 58] width 12 height 12
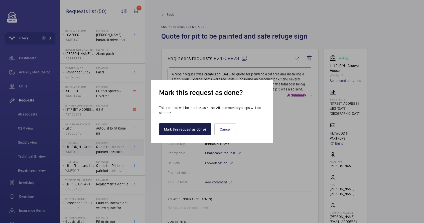
click at [196, 130] on button "Mark this request as done?" at bounding box center [185, 129] width 53 height 12
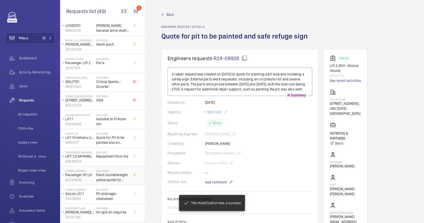
scroll to position [94, 0]
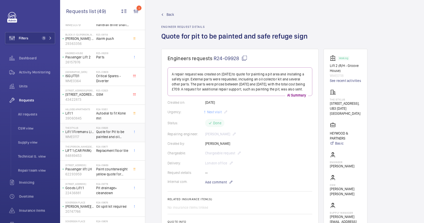
click at [107, 136] on span "Quote for Pit to be painted and oil collectors" at bounding box center [112, 134] width 33 height 10
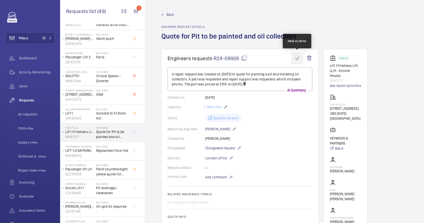
click at [296, 59] on wm-front-icon-button at bounding box center [298, 58] width 12 height 12
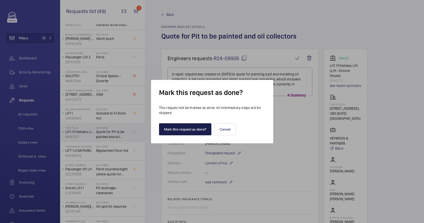
click at [200, 127] on button "Mark this request as done?" at bounding box center [185, 129] width 53 height 12
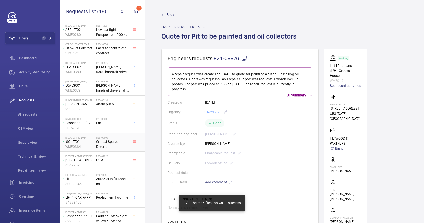
scroll to position [81, 0]
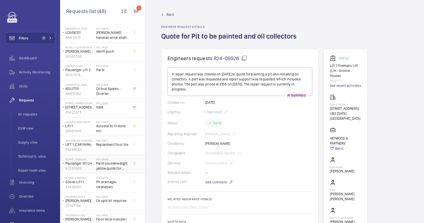
click at [108, 166] on span "Paint counterweight yellow quote for guarding and separating the lift shafts" at bounding box center [112, 166] width 33 height 10
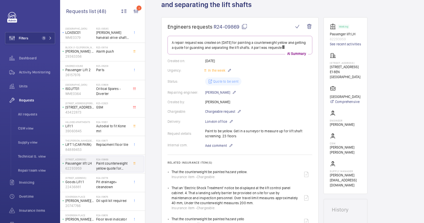
scroll to position [61, 0]
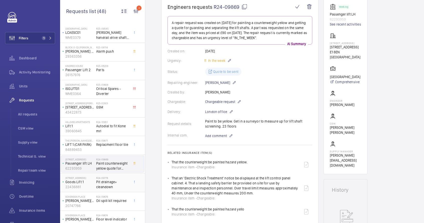
click at [113, 181] on span "Pit drainage+ cleandown" at bounding box center [112, 185] width 33 height 10
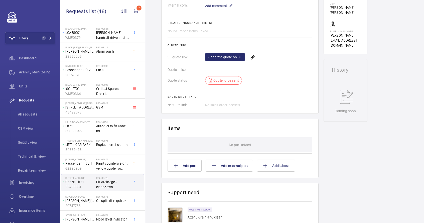
scroll to position [45, 0]
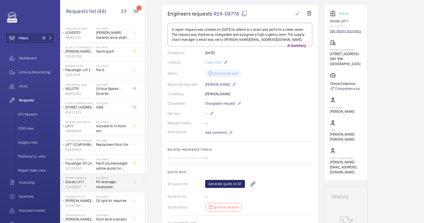
click at [338, 30] on link "See recent activities" at bounding box center [345, 31] width 31 height 5
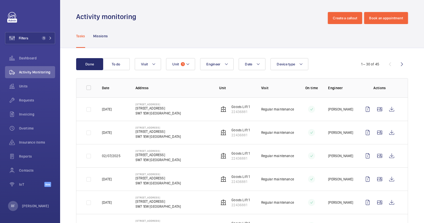
click at [196, 114] on td "15 Cheval Place 15 Cheval Place SW7 1EW LONDON" at bounding box center [170, 109] width 84 height 23
click at [388, 110] on wm-front-icon-button at bounding box center [392, 109] width 12 height 12
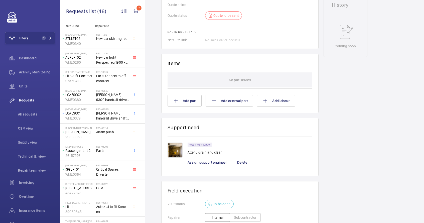
scroll to position [219, 0]
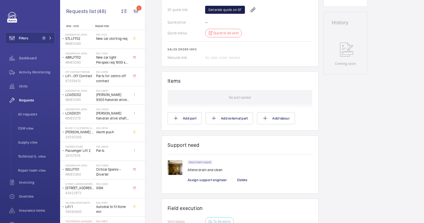
click at [229, 12] on link "Generate quote on SF" at bounding box center [225, 10] width 40 height 8
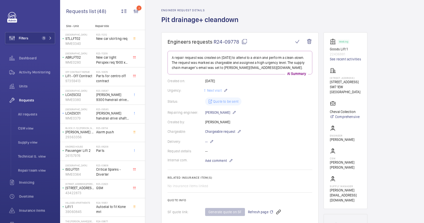
scroll to position [0, 0]
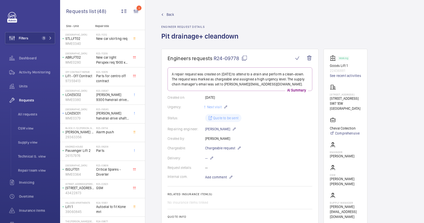
click at [245, 58] on mat-icon at bounding box center [245, 58] width 6 height 6
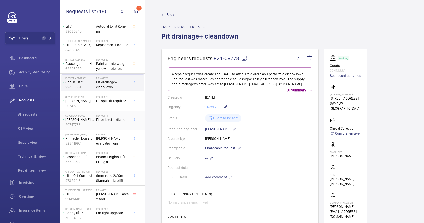
scroll to position [199, 0]
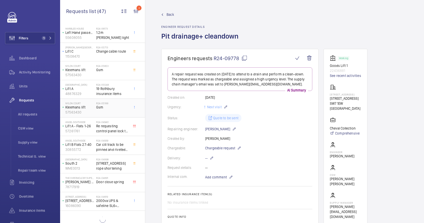
scroll to position [572, 0]
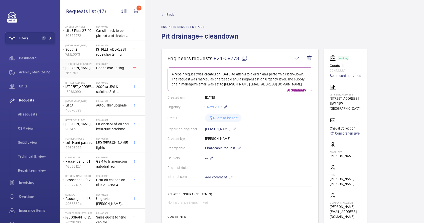
scroll to position [685, 0]
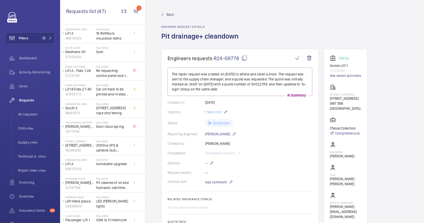
scroll to position [685, 0]
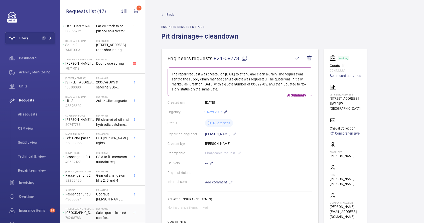
click at [106, 214] on span "Sales quote for end cap for Schindler 3300 and stop sign" at bounding box center [112, 215] width 33 height 10
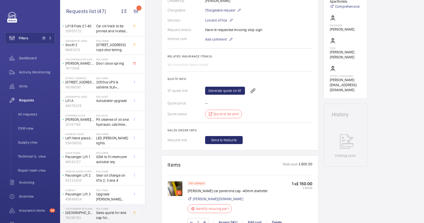
scroll to position [157, 0]
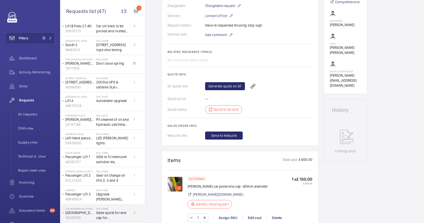
click at [178, 183] on img at bounding box center [175, 184] width 15 height 15
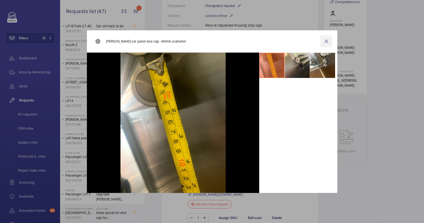
click at [326, 41] on wm-front-icon-button at bounding box center [327, 41] width 12 height 12
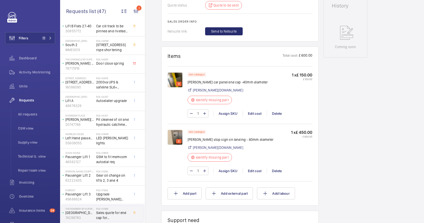
scroll to position [264, 0]
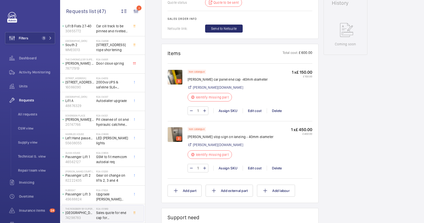
click at [173, 136] on img at bounding box center [175, 134] width 15 height 15
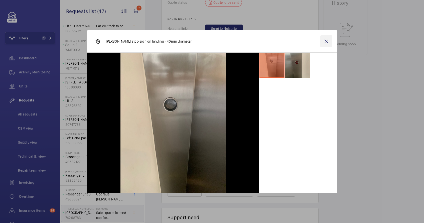
click at [329, 41] on wm-front-icon-button at bounding box center [327, 41] width 12 height 12
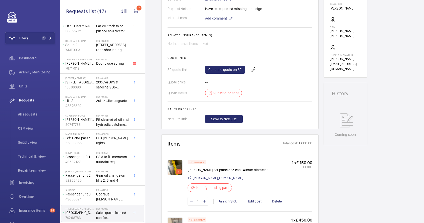
scroll to position [249, 0]
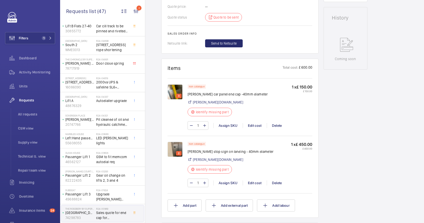
click at [173, 95] on img at bounding box center [175, 91] width 15 height 15
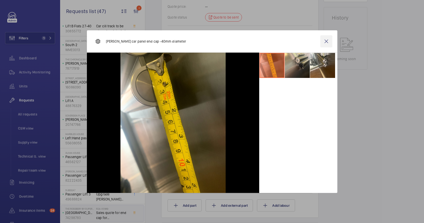
click at [331, 42] on wm-front-icon-button at bounding box center [327, 41] width 12 height 12
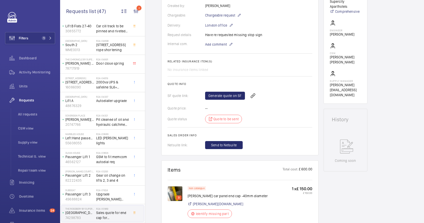
scroll to position [94, 0]
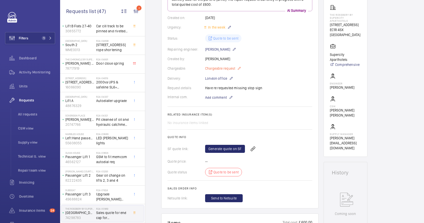
click at [241, 68] on mat-icon at bounding box center [239, 68] width 4 height 6
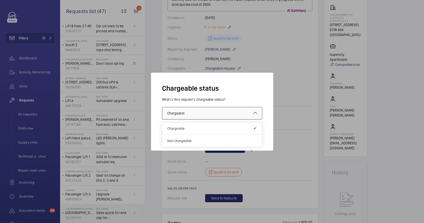
click at [228, 113] on div at bounding box center [212, 113] width 100 height 12
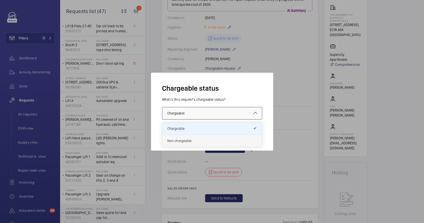
click at [200, 144] on div "Non chargeable" at bounding box center [212, 141] width 100 height 12
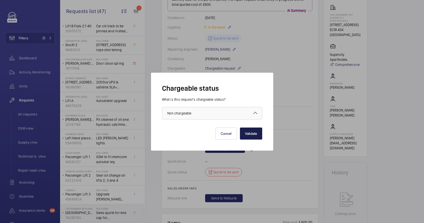
click at [252, 133] on button "Validate" at bounding box center [251, 134] width 22 height 12
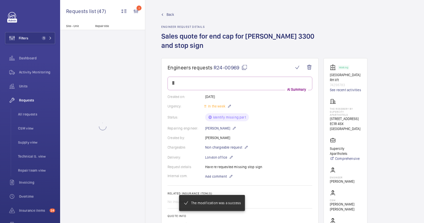
scroll to position [0, 0]
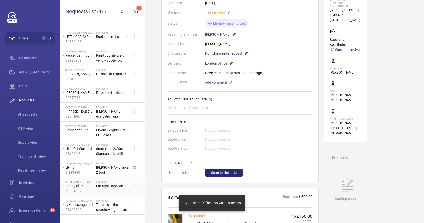
scroll to position [199, 0]
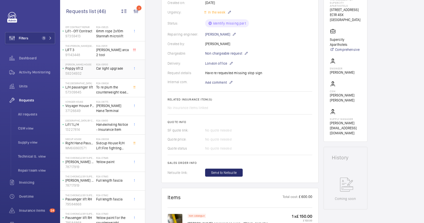
scroll to position [307, 0]
click at [103, 163] on span "Yellow paint" at bounding box center [112, 160] width 33 height 5
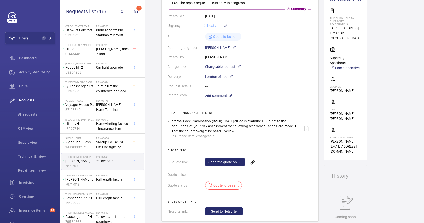
scroll to position [34, 0]
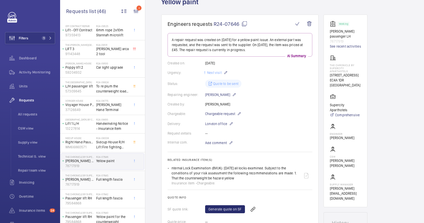
click at [119, 176] on h2 "R24-07645" at bounding box center [112, 175] width 33 height 3
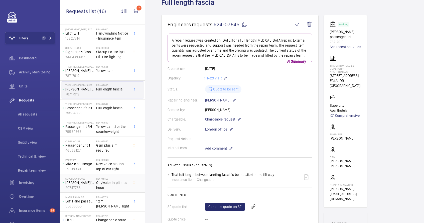
scroll to position [416, 0]
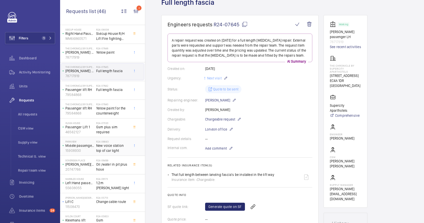
click at [116, 150] on span "New voice station top of car light" at bounding box center [112, 148] width 33 height 10
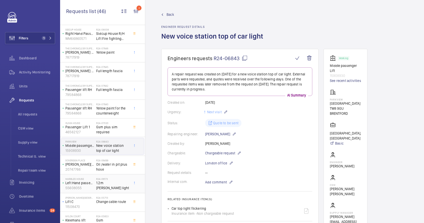
click at [113, 185] on span "1.2m [PERSON_NAME] light" at bounding box center [112, 186] width 33 height 10
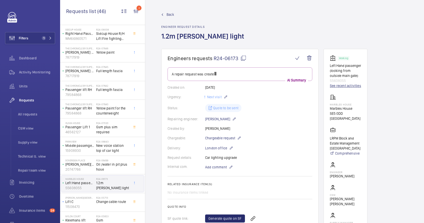
click at [337, 85] on link "See recent activities" at bounding box center [345, 85] width 31 height 5
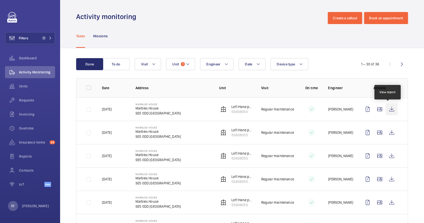
click at [388, 110] on wm-front-icon-button at bounding box center [392, 109] width 12 height 12
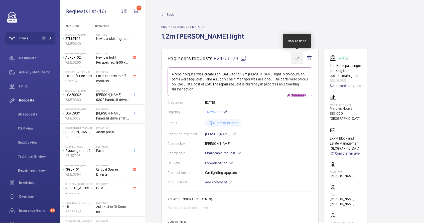
click at [295, 59] on wm-front-icon-button at bounding box center [298, 58] width 12 height 12
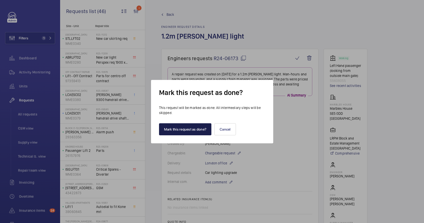
click at [198, 130] on button "Mark this request as done?" at bounding box center [185, 129] width 53 height 12
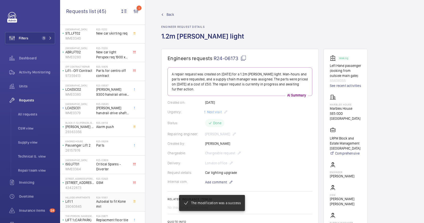
scroll to position [12, 0]
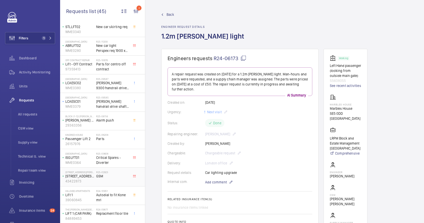
click at [111, 179] on span "GSM" at bounding box center [112, 176] width 33 height 5
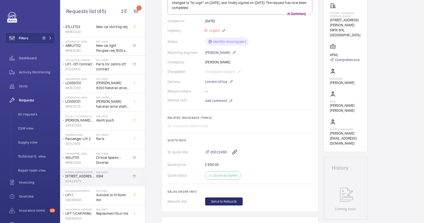
scroll to position [98, 0]
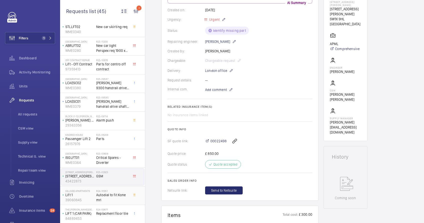
click at [113, 195] on span "Autodial to fit Kone mrl" at bounding box center [112, 198] width 33 height 10
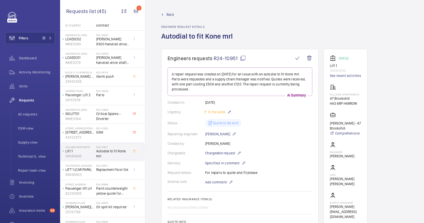
scroll to position [58, 0]
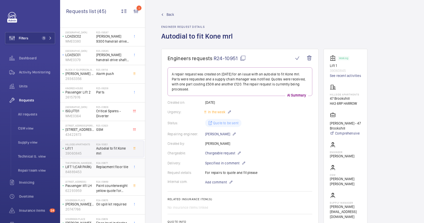
click at [106, 172] on div "R24-09871 Replacment floor tile" at bounding box center [112, 168] width 33 height 15
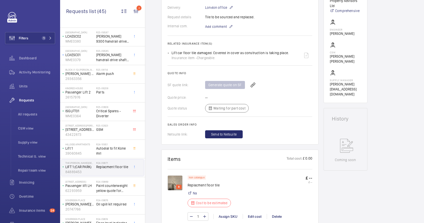
scroll to position [156, 0]
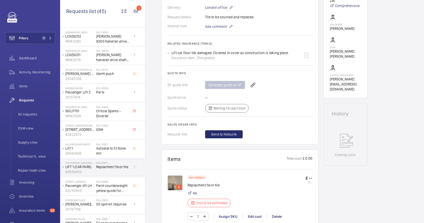
click at [178, 186] on p "8" at bounding box center [179, 187] width 4 height 5
click at [174, 183] on img at bounding box center [175, 182] width 15 height 15
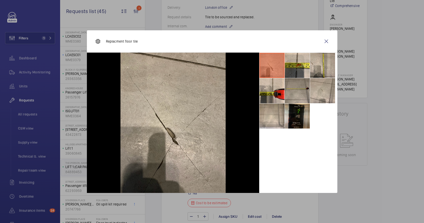
click at [298, 90] on li at bounding box center [297, 90] width 25 height 25
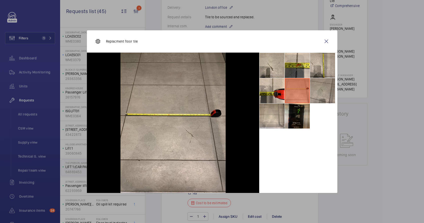
click at [315, 92] on li at bounding box center [322, 90] width 25 height 25
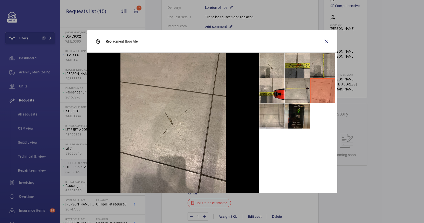
click at [316, 70] on li at bounding box center [322, 65] width 25 height 25
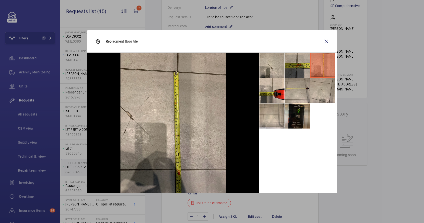
click at [307, 69] on li at bounding box center [297, 65] width 25 height 25
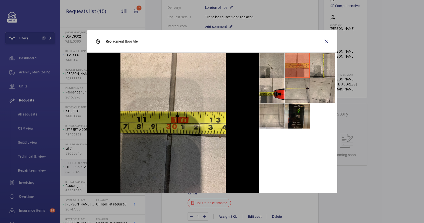
click at [278, 67] on li at bounding box center [272, 65] width 25 height 25
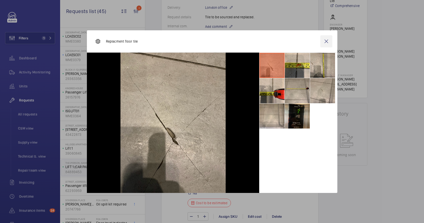
click at [326, 42] on wm-front-icon-button at bounding box center [327, 41] width 12 height 12
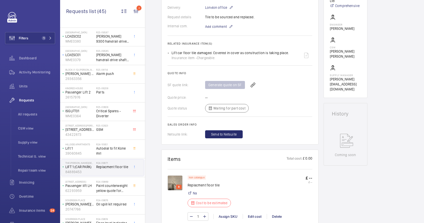
click at [178, 185] on p "8" at bounding box center [179, 187] width 4 height 5
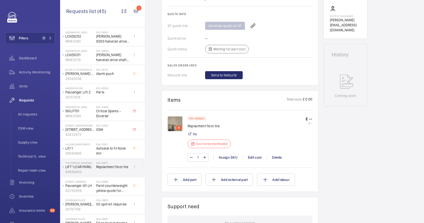
scroll to position [227, 0]
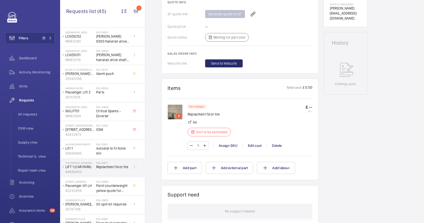
click at [175, 115] on img at bounding box center [175, 112] width 15 height 15
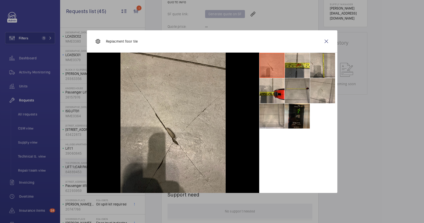
click at [303, 90] on li at bounding box center [297, 90] width 25 height 25
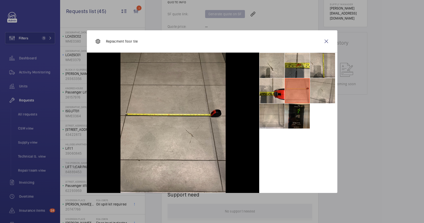
click at [301, 105] on li at bounding box center [297, 116] width 25 height 25
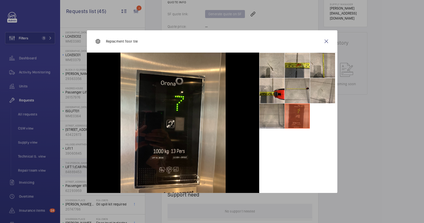
click at [283, 110] on li at bounding box center [272, 116] width 25 height 25
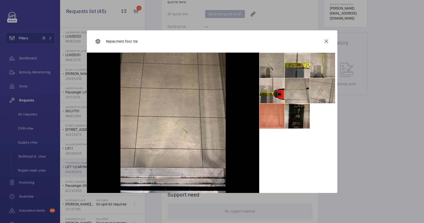
click at [271, 69] on li at bounding box center [272, 65] width 25 height 25
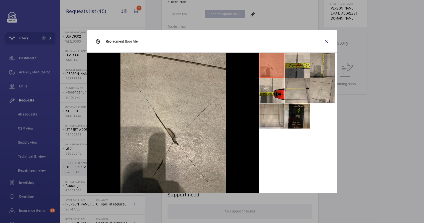
click at [323, 64] on li at bounding box center [322, 65] width 25 height 25
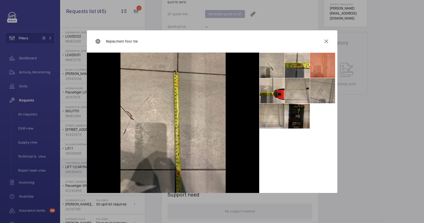
click at [325, 98] on li at bounding box center [322, 90] width 25 height 25
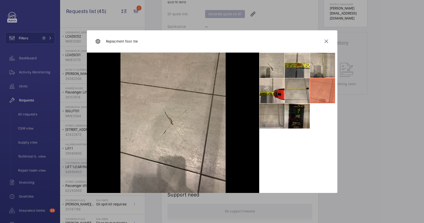
click at [278, 115] on li at bounding box center [272, 116] width 25 height 25
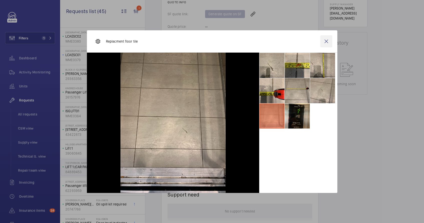
click at [324, 42] on wm-front-icon-button at bounding box center [327, 41] width 12 height 12
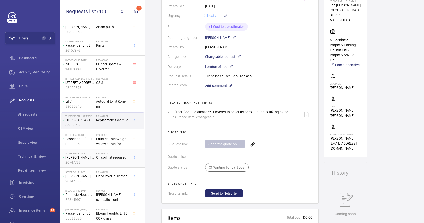
scroll to position [156, 0]
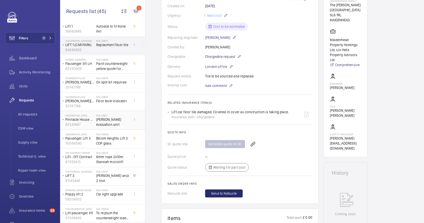
scroll to position [572, 0]
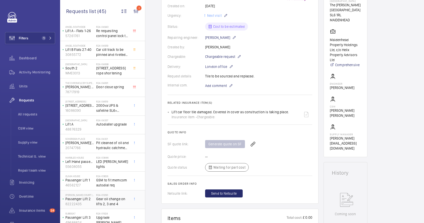
scroll to position [648, 0]
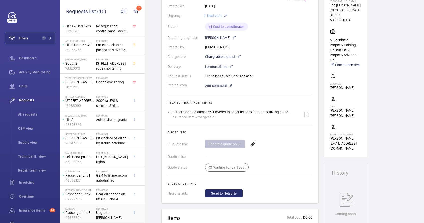
click at [120, 222] on div "Subsea7 Passenger Lift 3 49688824 R24-01924 Upgrade Schindler 5500 autodialler …" at bounding box center [102, 213] width 85 height 19
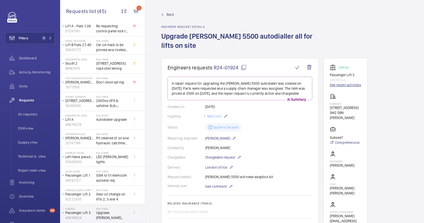
click at [343, 82] on link "See recent activities" at bounding box center [345, 84] width 31 height 5
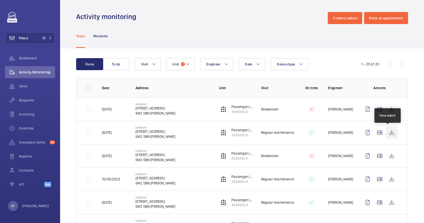
click at [389, 133] on wm-front-icon-button at bounding box center [392, 133] width 12 height 12
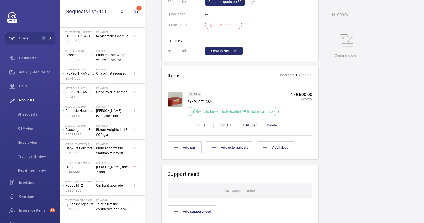
scroll to position [199, 0]
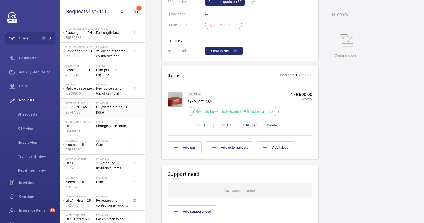
scroll to position [473, 0]
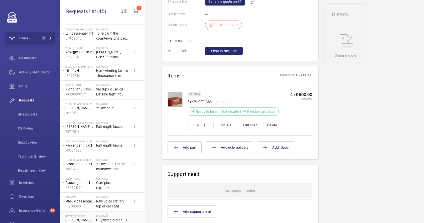
scroll to position [359, 0]
click at [36, 35] on button "Filters 1" at bounding box center [30, 38] width 50 height 12
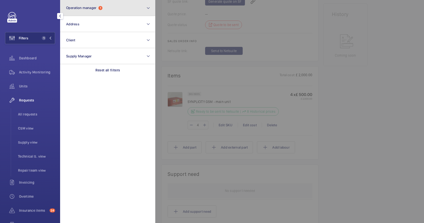
click at [122, 5] on button "Operation manager 1" at bounding box center [107, 8] width 95 height 16
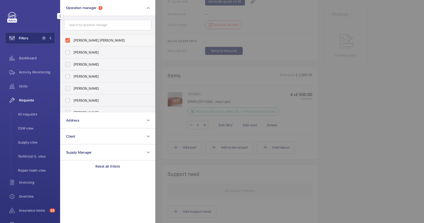
click at [99, 44] on label "[PERSON_NAME] [PERSON_NAME]" at bounding box center [103, 40] width 87 height 12
click at [73, 44] on input "[PERSON_NAME] [PERSON_NAME]" at bounding box center [68, 40] width 10 height 10
checkbox input "false"
click at [96, 62] on span "[PERSON_NAME]" at bounding box center [108, 64] width 69 height 5
click at [73, 62] on input "[PERSON_NAME]" at bounding box center [68, 64] width 10 height 10
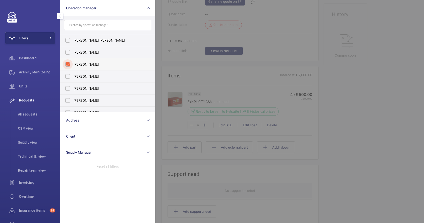
checkbox input "true"
click at [160, 58] on div at bounding box center [367, 111] width 424 height 223
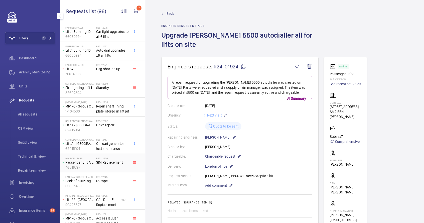
scroll to position [111, 0]
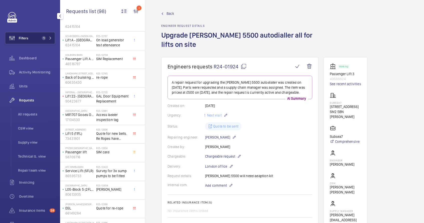
click at [48, 40] on button "Filters 1" at bounding box center [30, 38] width 50 height 12
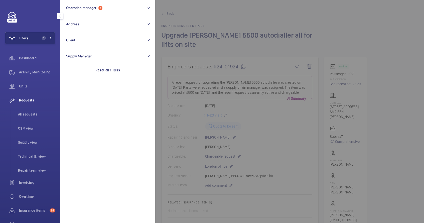
click at [171, 41] on div at bounding box center [367, 111] width 424 height 223
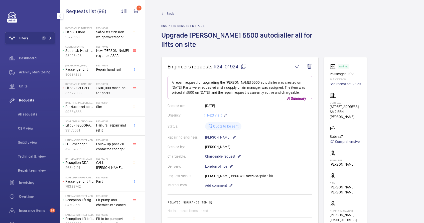
scroll to position [714, 0]
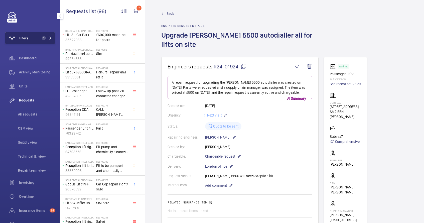
click at [44, 41] on button "Filters 1" at bounding box center [30, 38] width 50 height 12
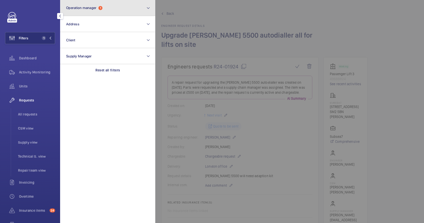
click at [90, 8] on span "Operation manager" at bounding box center [81, 8] width 30 height 4
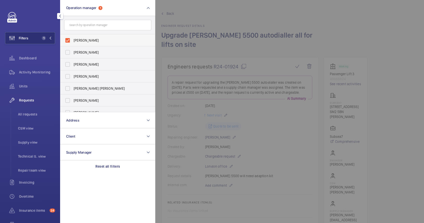
click at [88, 39] on span "[PERSON_NAME]" at bounding box center [108, 40] width 69 height 5
click at [73, 39] on input "[PERSON_NAME]" at bounding box center [68, 40] width 10 height 10
checkbox input "false"
click at [95, 78] on span "[PERSON_NAME]" at bounding box center [108, 76] width 69 height 5
click at [73, 78] on input "[PERSON_NAME]" at bounding box center [68, 76] width 10 height 10
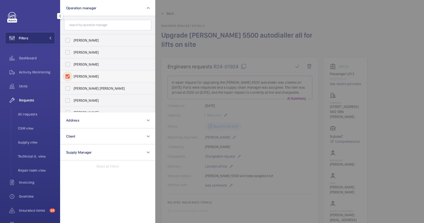
checkbox input "true"
click at [174, 39] on div at bounding box center [367, 111] width 424 height 223
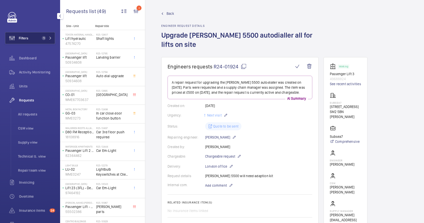
click at [38, 40] on button "Filters 1" at bounding box center [30, 38] width 50 height 12
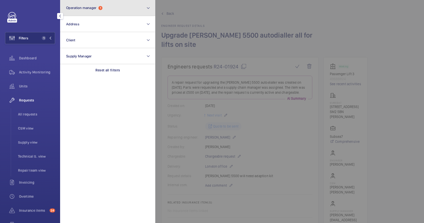
click at [110, 5] on button "Operation manager 1" at bounding box center [107, 8] width 95 height 16
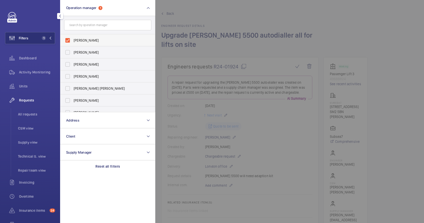
click at [84, 39] on span "[PERSON_NAME]" at bounding box center [108, 40] width 69 height 5
click at [73, 39] on input "[PERSON_NAME]" at bounding box center [68, 40] width 10 height 10
checkbox input "false"
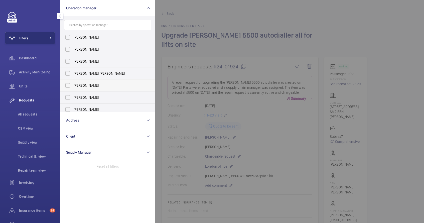
scroll to position [19, 0]
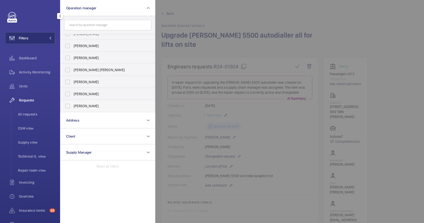
click at [91, 107] on span "[PERSON_NAME]" at bounding box center [108, 106] width 69 height 5
click at [73, 107] on input "[PERSON_NAME]" at bounding box center [68, 106] width 10 height 10
checkbox input "true"
click at [191, 29] on div at bounding box center [367, 111] width 424 height 223
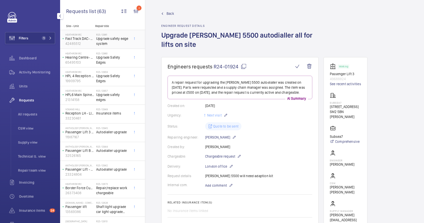
click at [121, 40] on span "Upgrade safety edge system" at bounding box center [112, 41] width 33 height 10
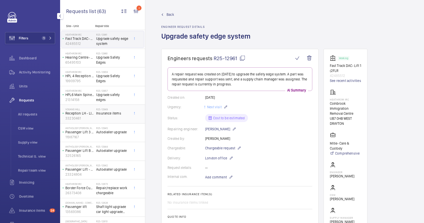
click at [109, 120] on div "R25-12949 Insurance items" at bounding box center [112, 115] width 33 height 15
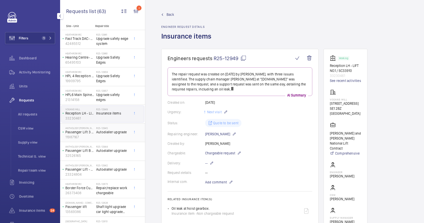
click at [113, 137] on div "R25-12945 Autodialler upgrade" at bounding box center [112, 134] width 33 height 15
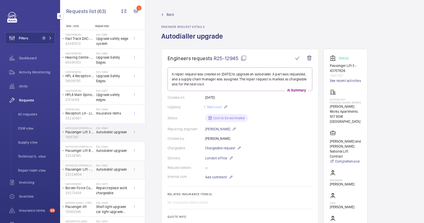
click at [117, 173] on div "R25-12942 Autodialler upgrade" at bounding box center [112, 171] width 33 height 15
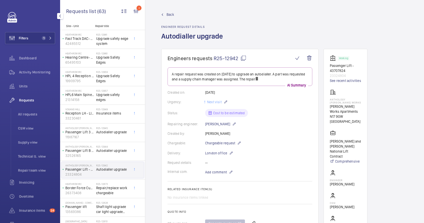
scroll to position [141, 0]
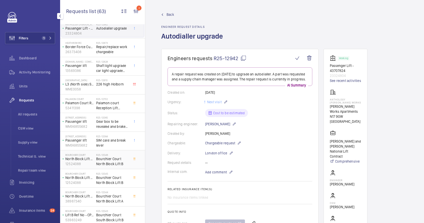
click at [113, 168] on div "Bourchier Court North Block Lift B Ref No - CPN70475 12524088 R25-12546 Bourchi…" at bounding box center [102, 159] width 85 height 19
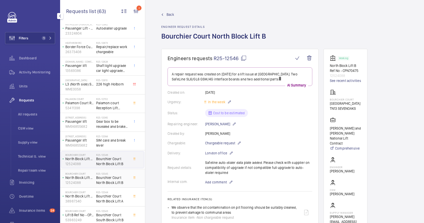
scroll to position [333, 0]
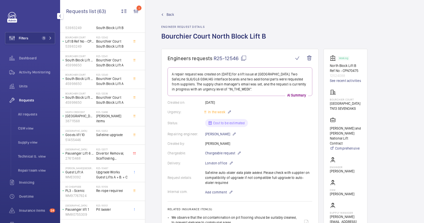
click at [113, 170] on span "Upgrade Works Guest Lifts A + B. + C" at bounding box center [112, 175] width 33 height 10
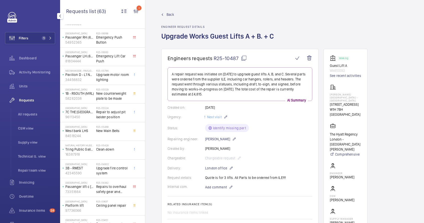
scroll to position [720, 0]
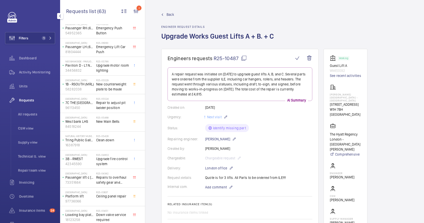
click at [113, 170] on div "R25-04342 Repairs to overhaul safety gear and linish guides" at bounding box center [113, 178] width 35 height 17
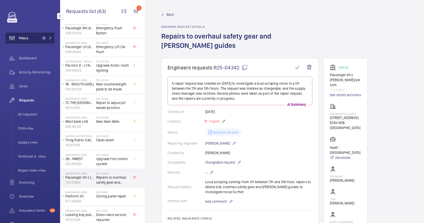
click at [42, 37] on span "1" at bounding box center [44, 38] width 4 height 4
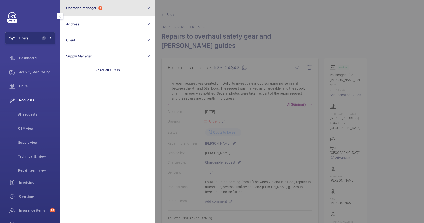
click at [88, 8] on span "Operation manager" at bounding box center [81, 8] width 30 height 4
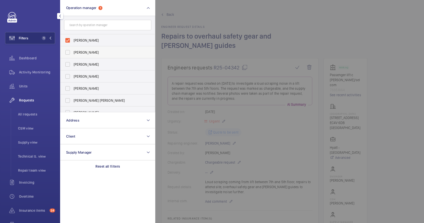
click at [77, 55] on label "[PERSON_NAME]" at bounding box center [103, 52] width 87 height 12
click at [73, 55] on input "[PERSON_NAME]" at bounding box center [68, 52] width 10 height 10
checkbox input "true"
click at [75, 42] on span "[PERSON_NAME]" at bounding box center [108, 40] width 69 height 5
click at [73, 42] on input "[PERSON_NAME]" at bounding box center [68, 40] width 10 height 10
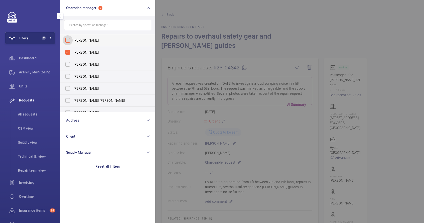
checkbox input "false"
click at [164, 24] on div at bounding box center [367, 111] width 424 height 223
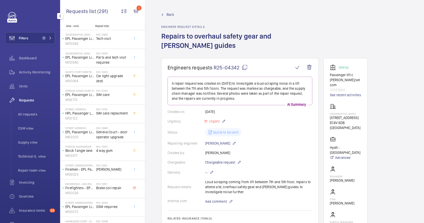
click at [164, 15] on link "Back" at bounding box center [239, 14] width 157 height 5
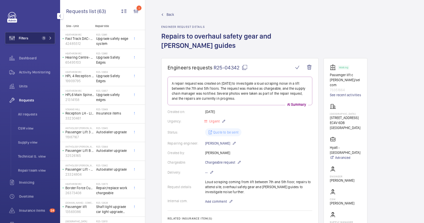
click at [42, 42] on button "Filters 1" at bounding box center [30, 38] width 50 height 12
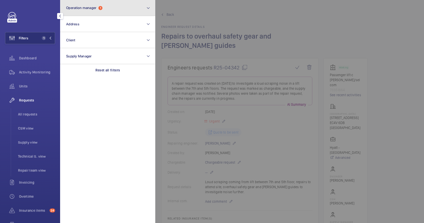
click at [113, 12] on button "Operation manager 1" at bounding box center [107, 8] width 95 height 16
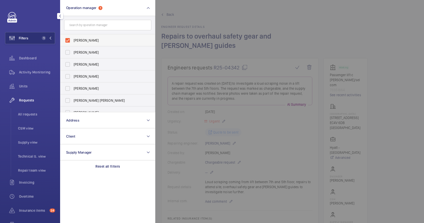
click at [80, 40] on span "[PERSON_NAME]" at bounding box center [108, 40] width 69 height 5
click at [73, 40] on input "[PERSON_NAME]" at bounding box center [68, 40] width 10 height 10
checkbox input "false"
click at [189, 20] on div at bounding box center [367, 111] width 424 height 223
